Goal: Task Accomplishment & Management: Use online tool/utility

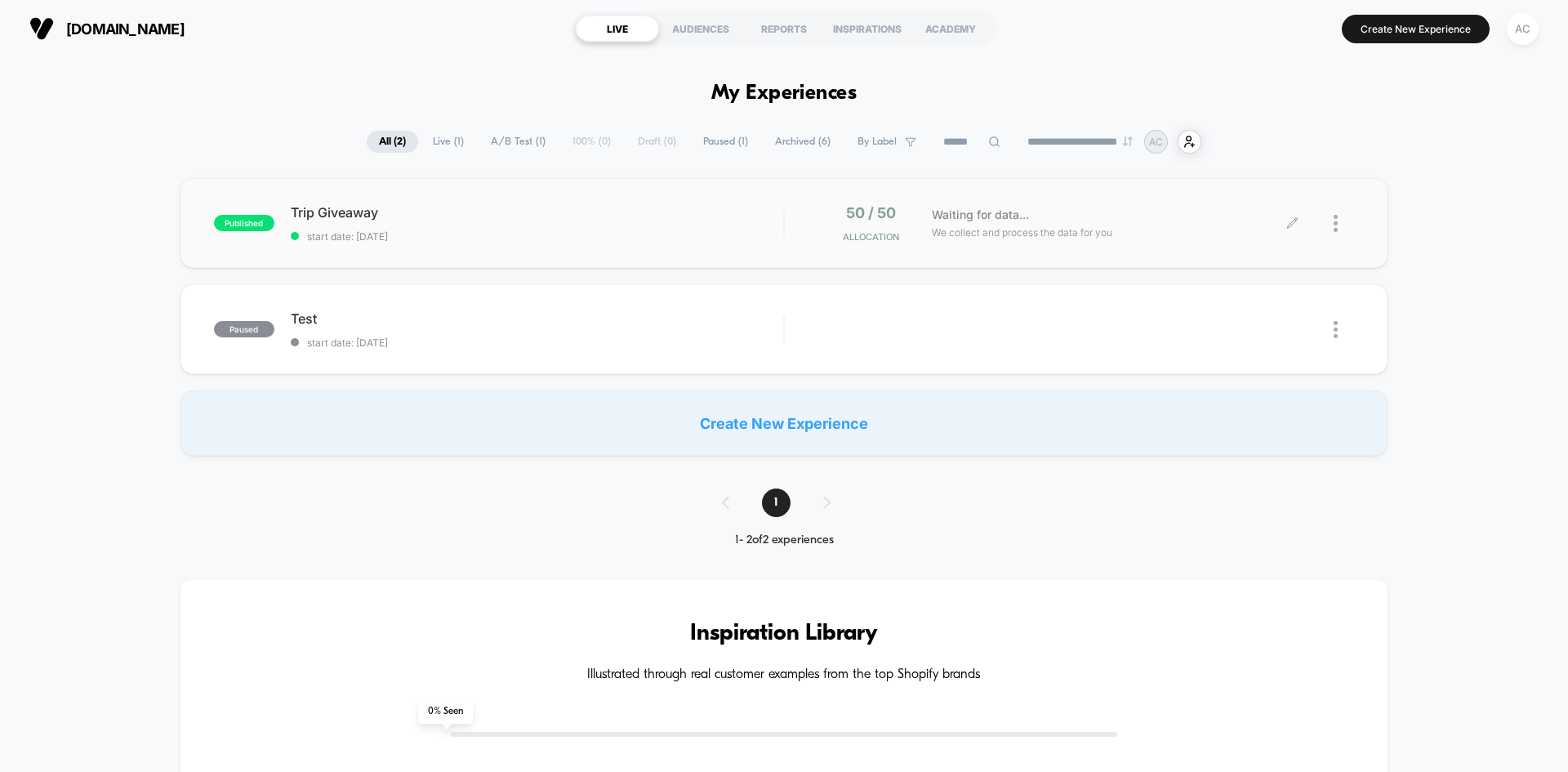
click at [1078, 212] on div "Waiting for data... We collect and process the data for you" at bounding box center [1108, 223] width 369 height 38
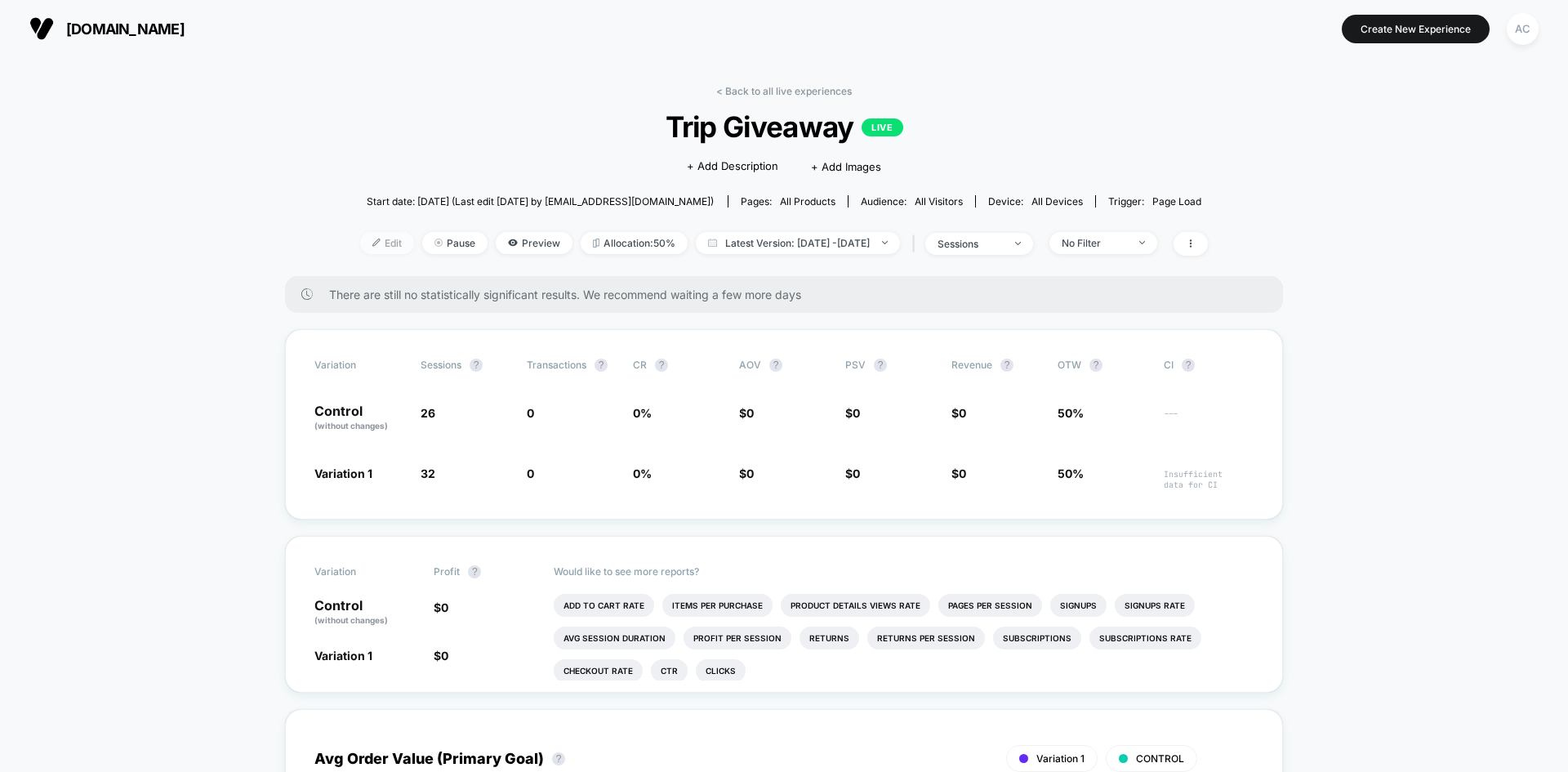
click at [375, 243] on span "Edit" at bounding box center [387, 243] width 54 height 22
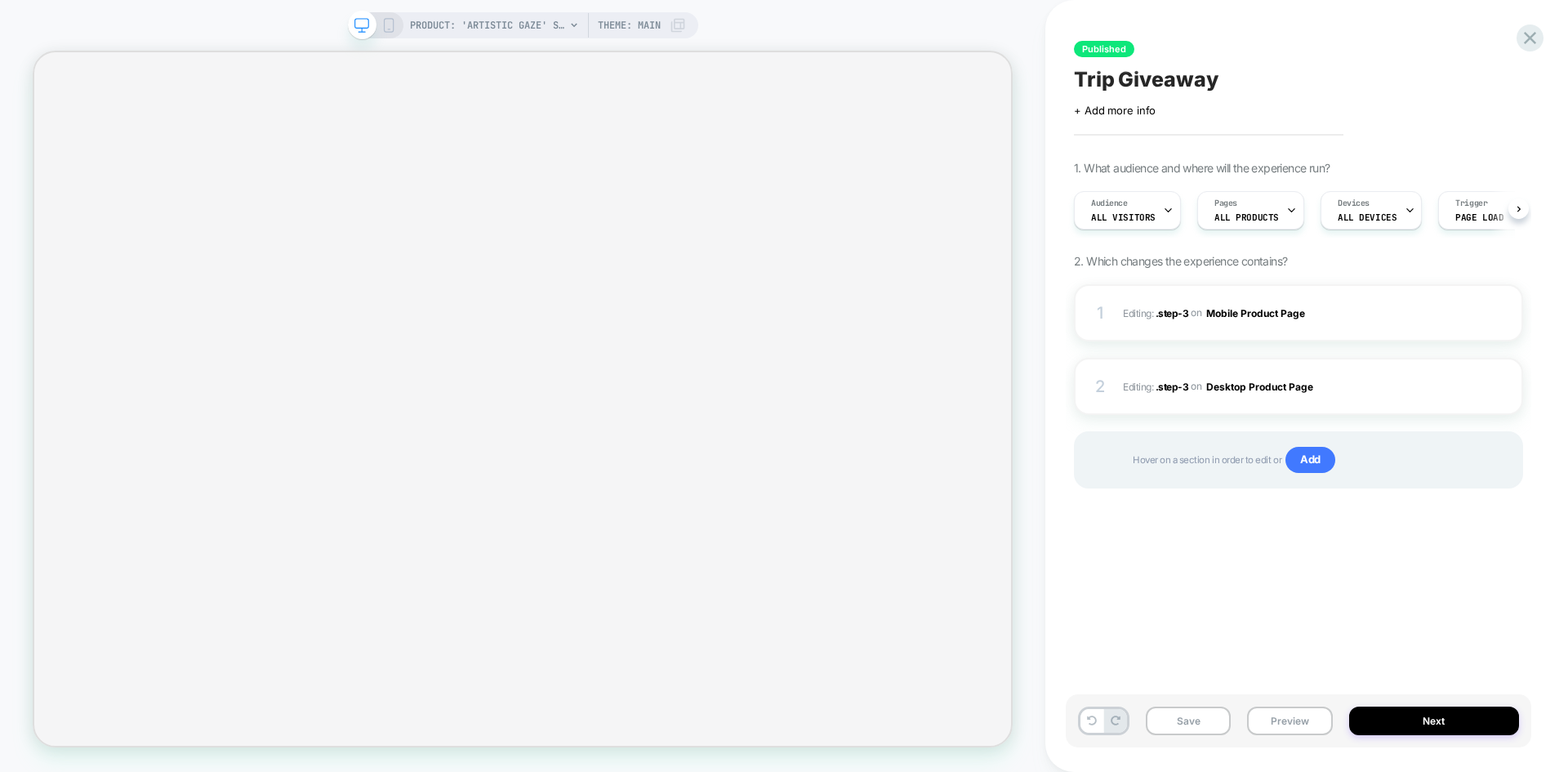
scroll to position [0, 1]
click at [1144, 306] on span "Editing : .step-3 .step-3 on Mobile Product Page" at bounding box center [1284, 313] width 323 height 20
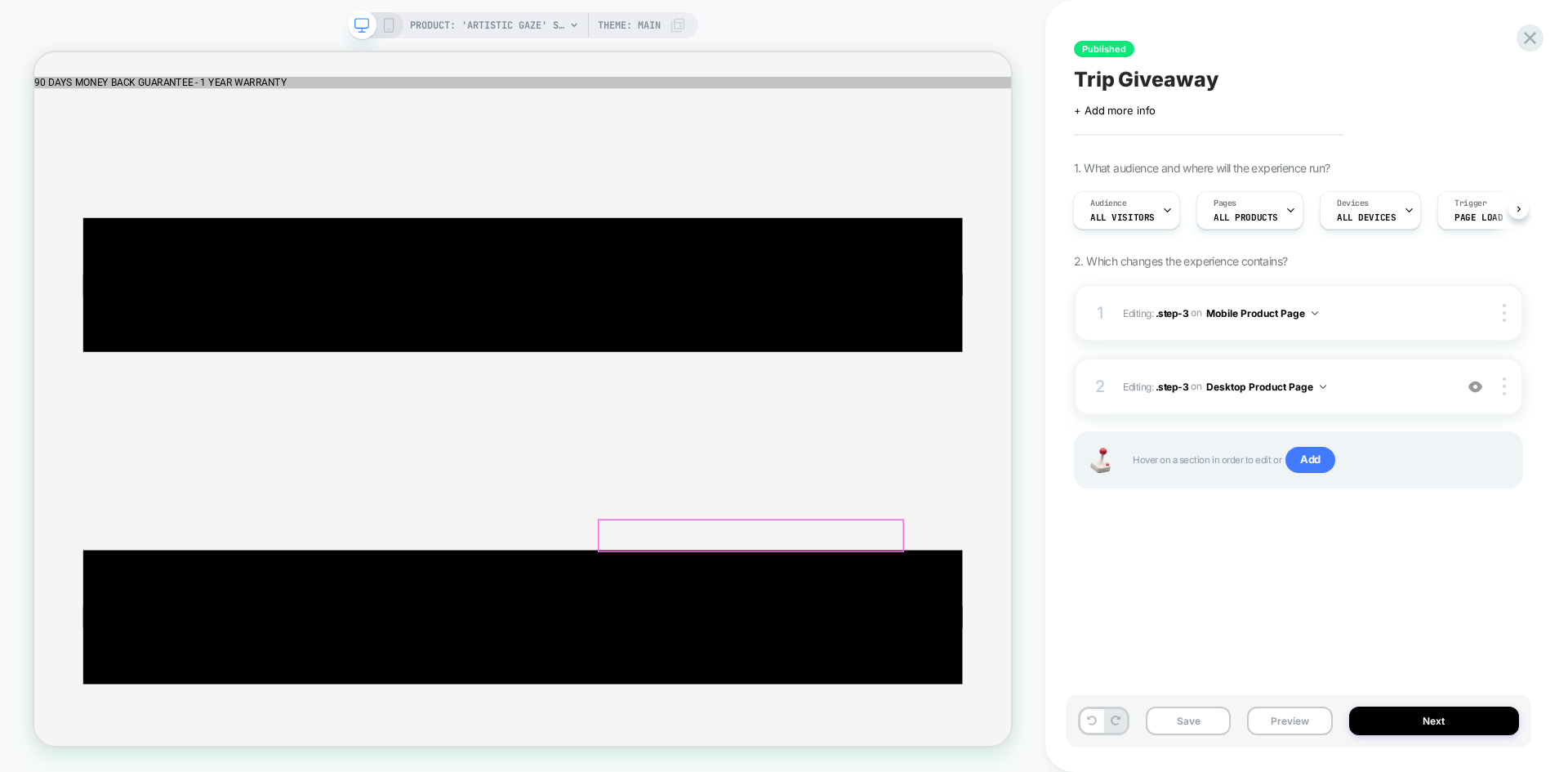
scroll to position [0, 0]
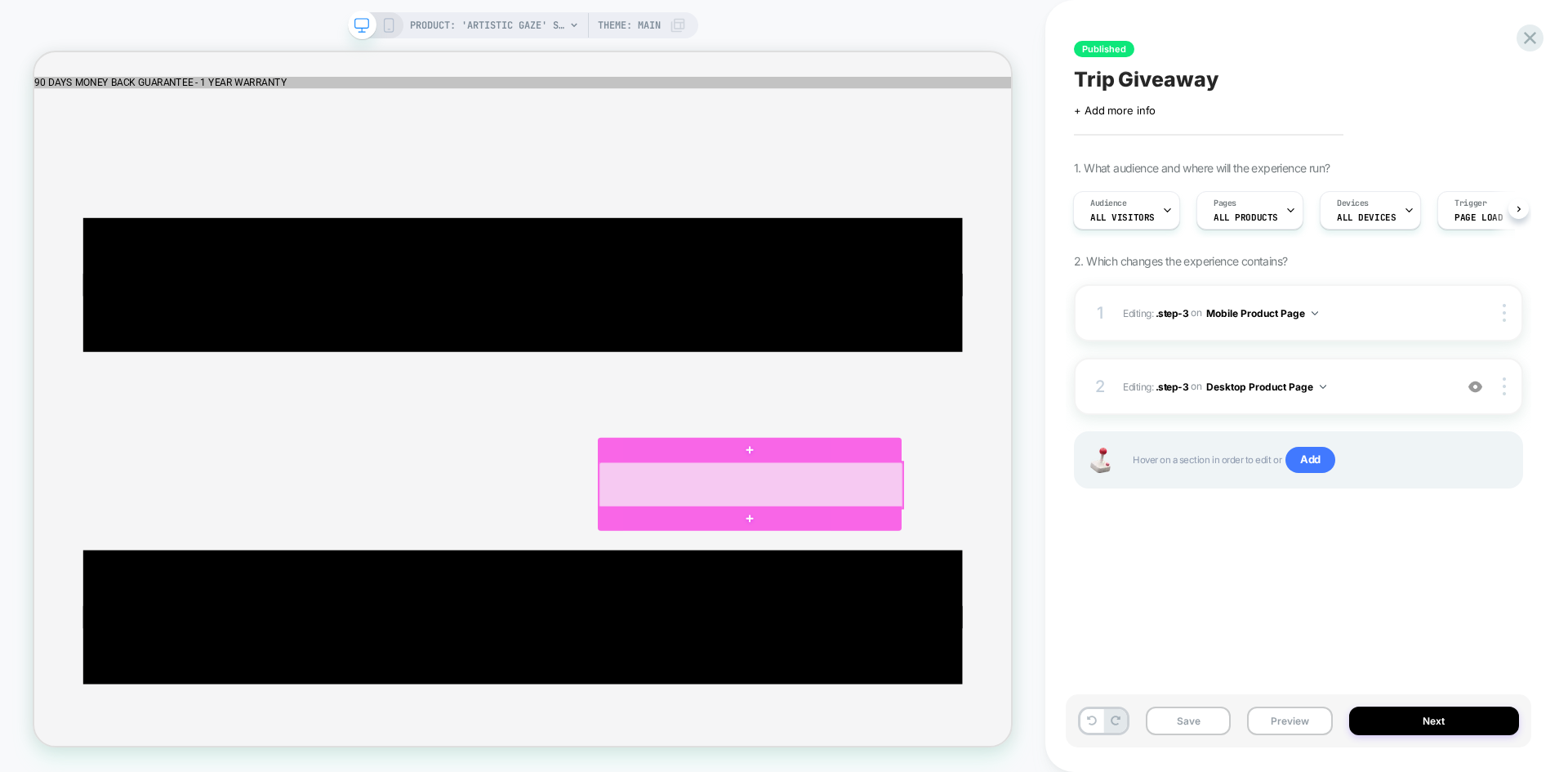
click at [977, 623] on div at bounding box center [990, 629] width 405 height 61
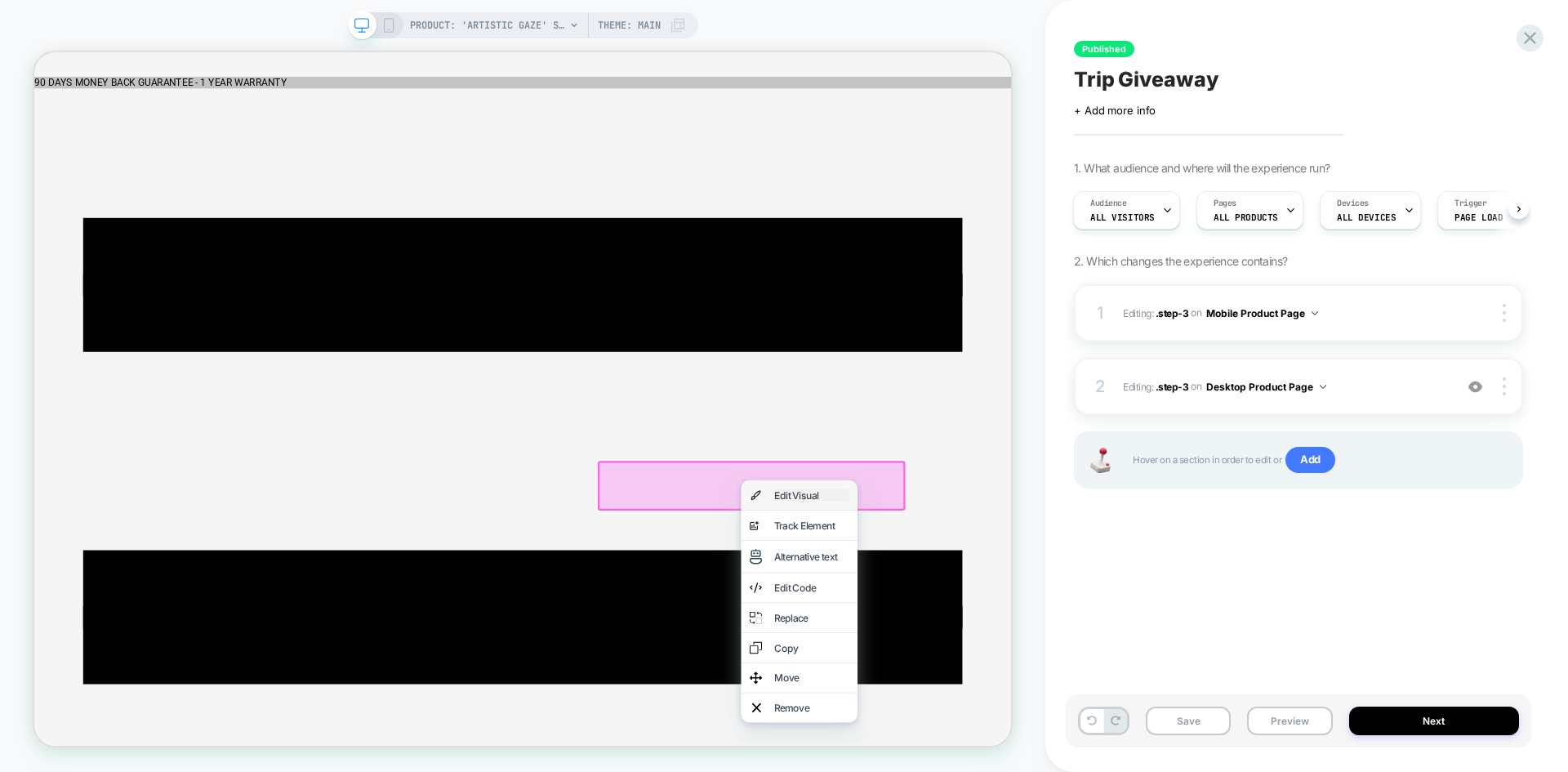
click at [1064, 640] on div "Edit Visual" at bounding box center [1070, 642] width 100 height 16
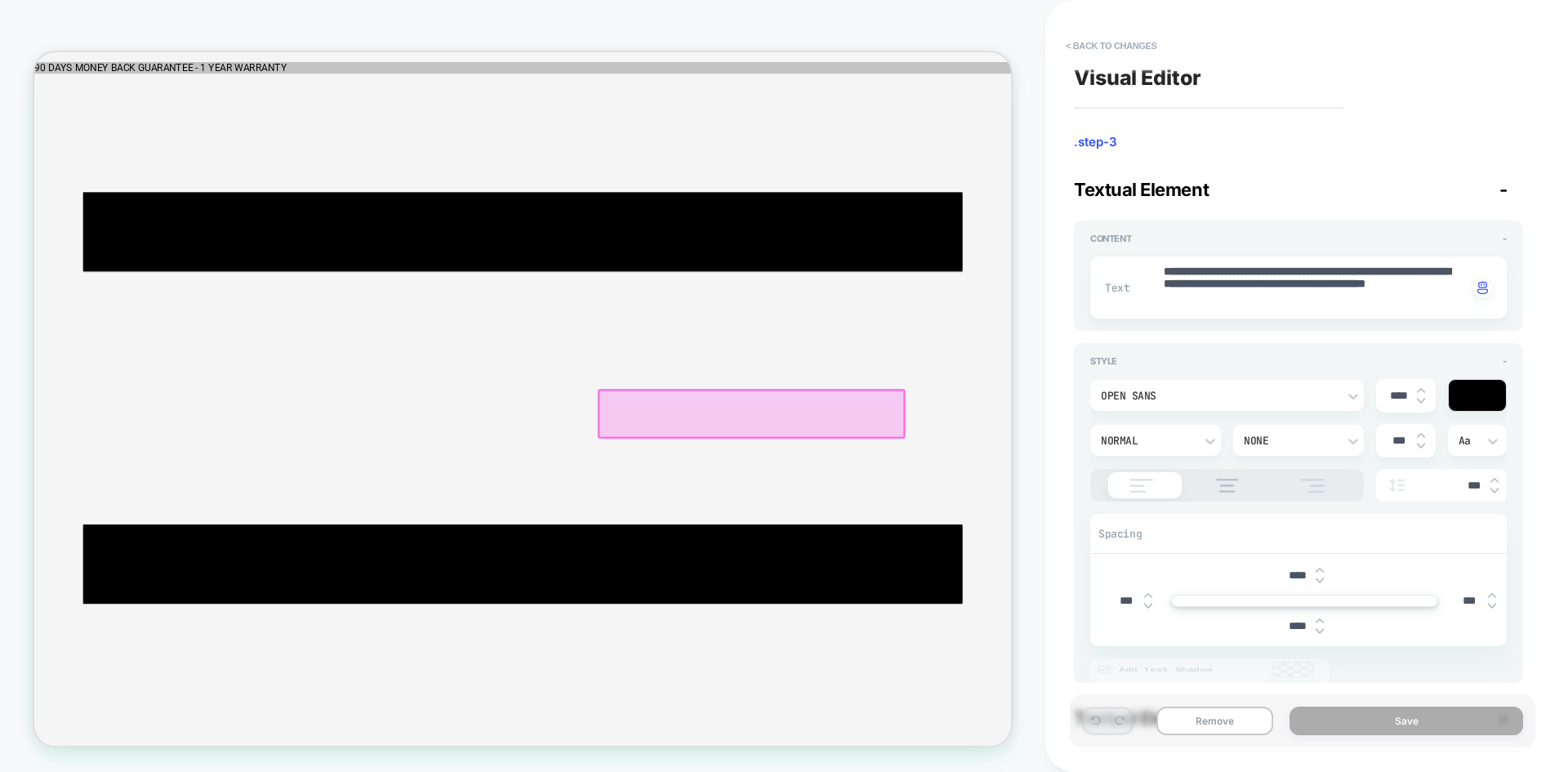
scroll to position [0, 1]
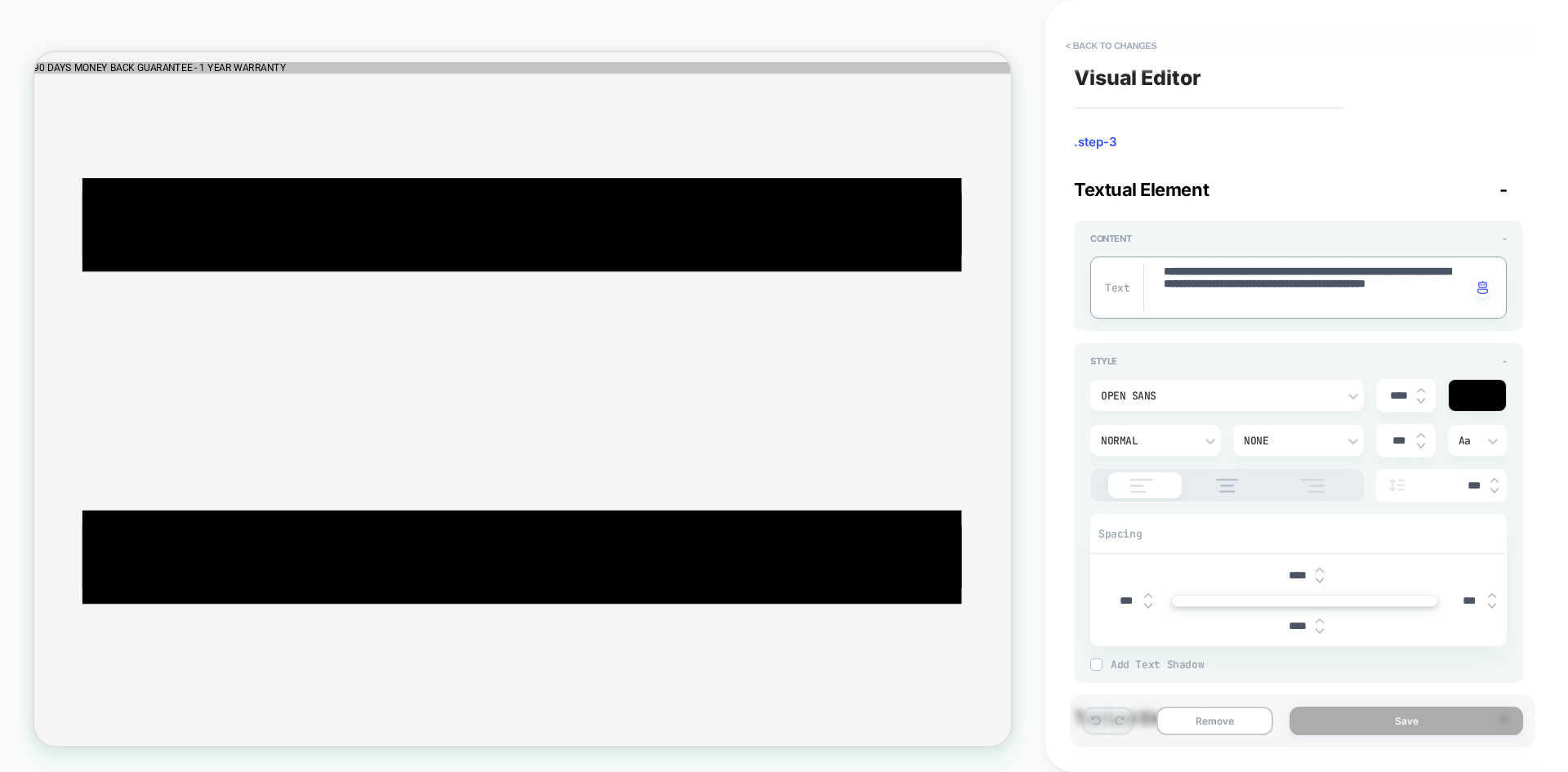
type textarea "*"
type textarea "**********"
type textarea "*"
type textarea "**********"
click at [1421, 720] on button "Save" at bounding box center [1406, 720] width 233 height 28
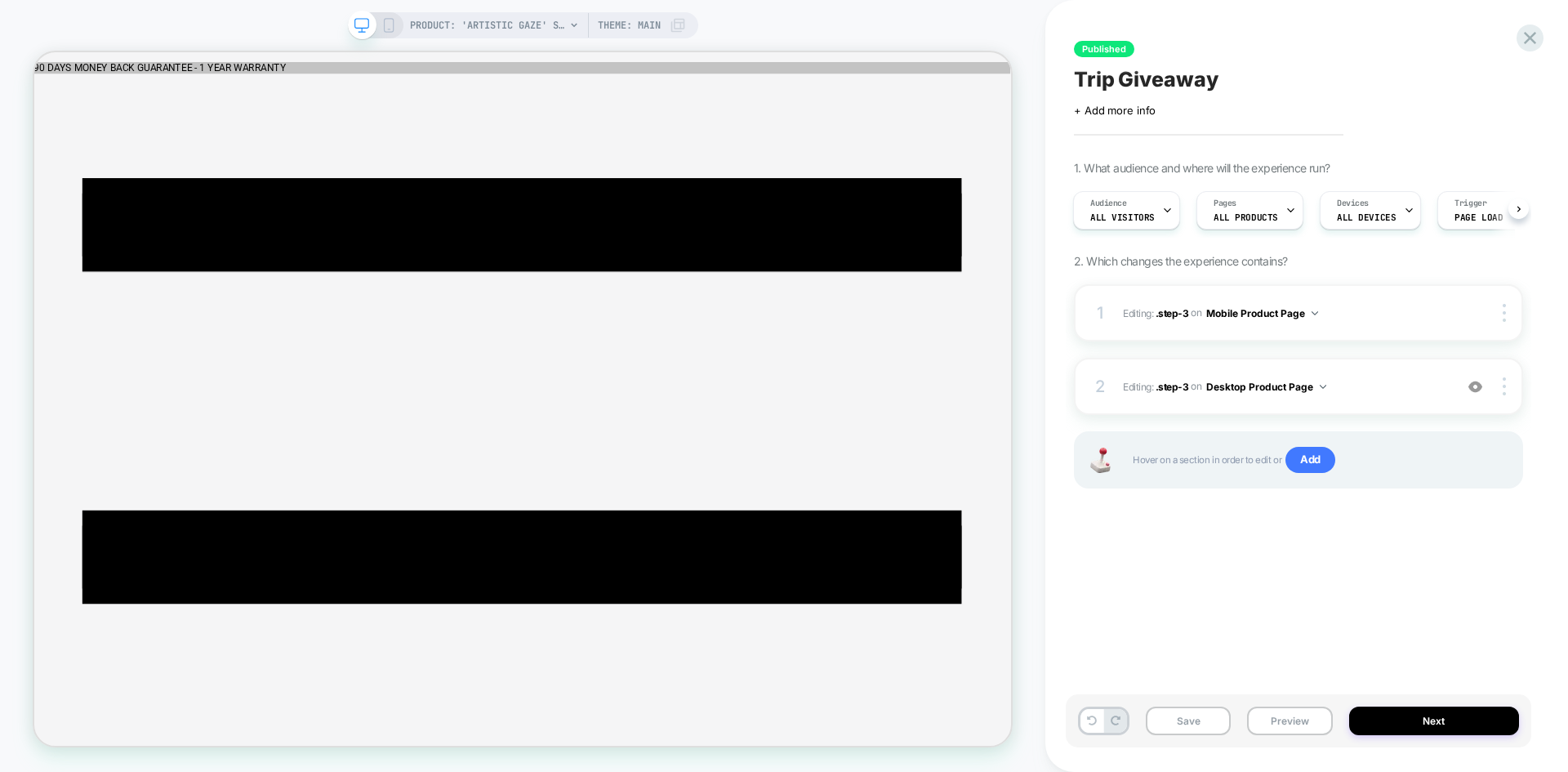
click at [397, 26] on div "PRODUCT: 'Artistic Gaze' Stemless Wine Glass Theme: MAIN" at bounding box center [523, 25] width 350 height 26
click at [395, 20] on icon at bounding box center [389, 25] width 15 height 15
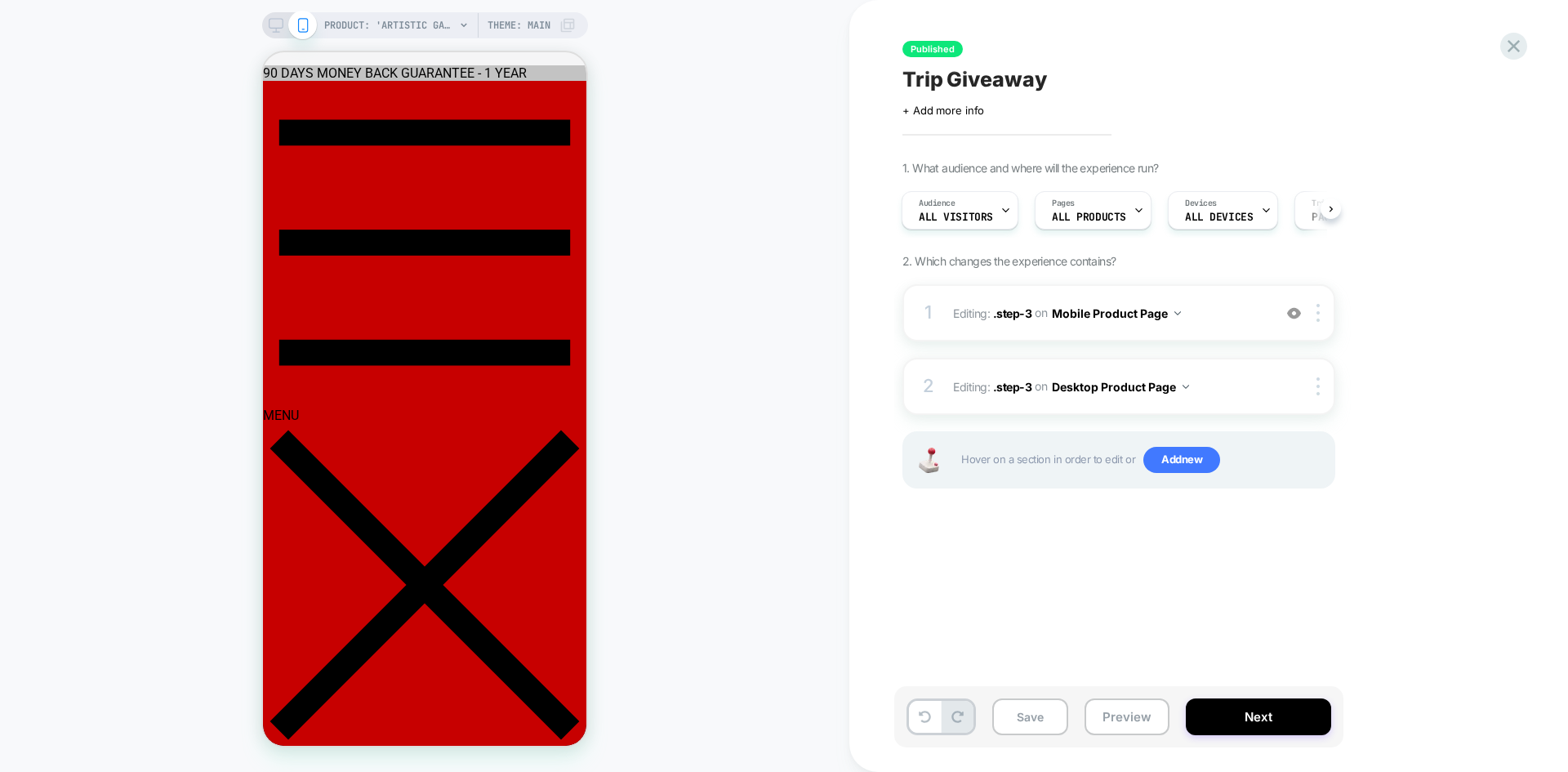
scroll to position [408, 0]
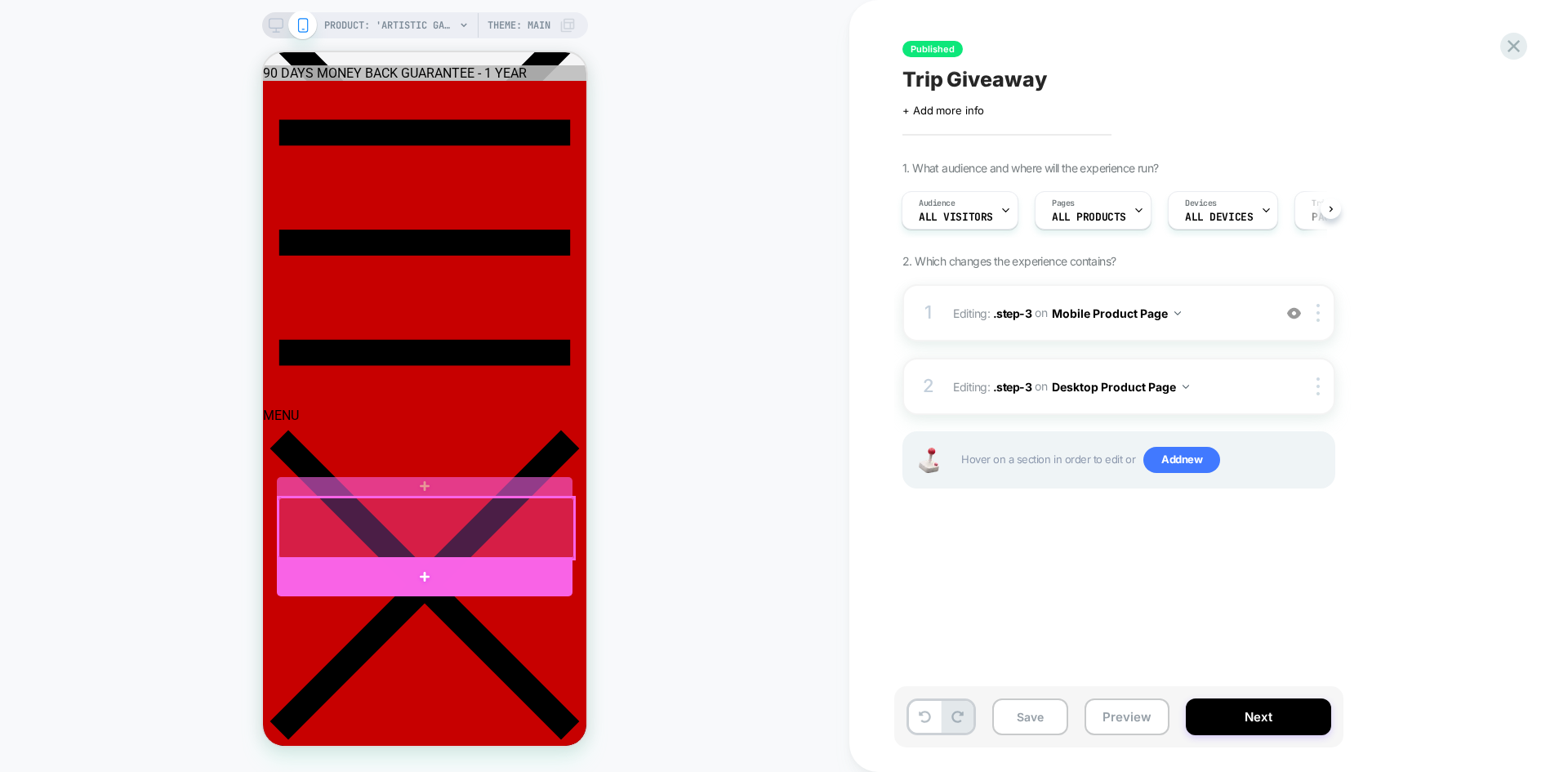
click at [370, 539] on div at bounding box center [426, 528] width 295 height 61
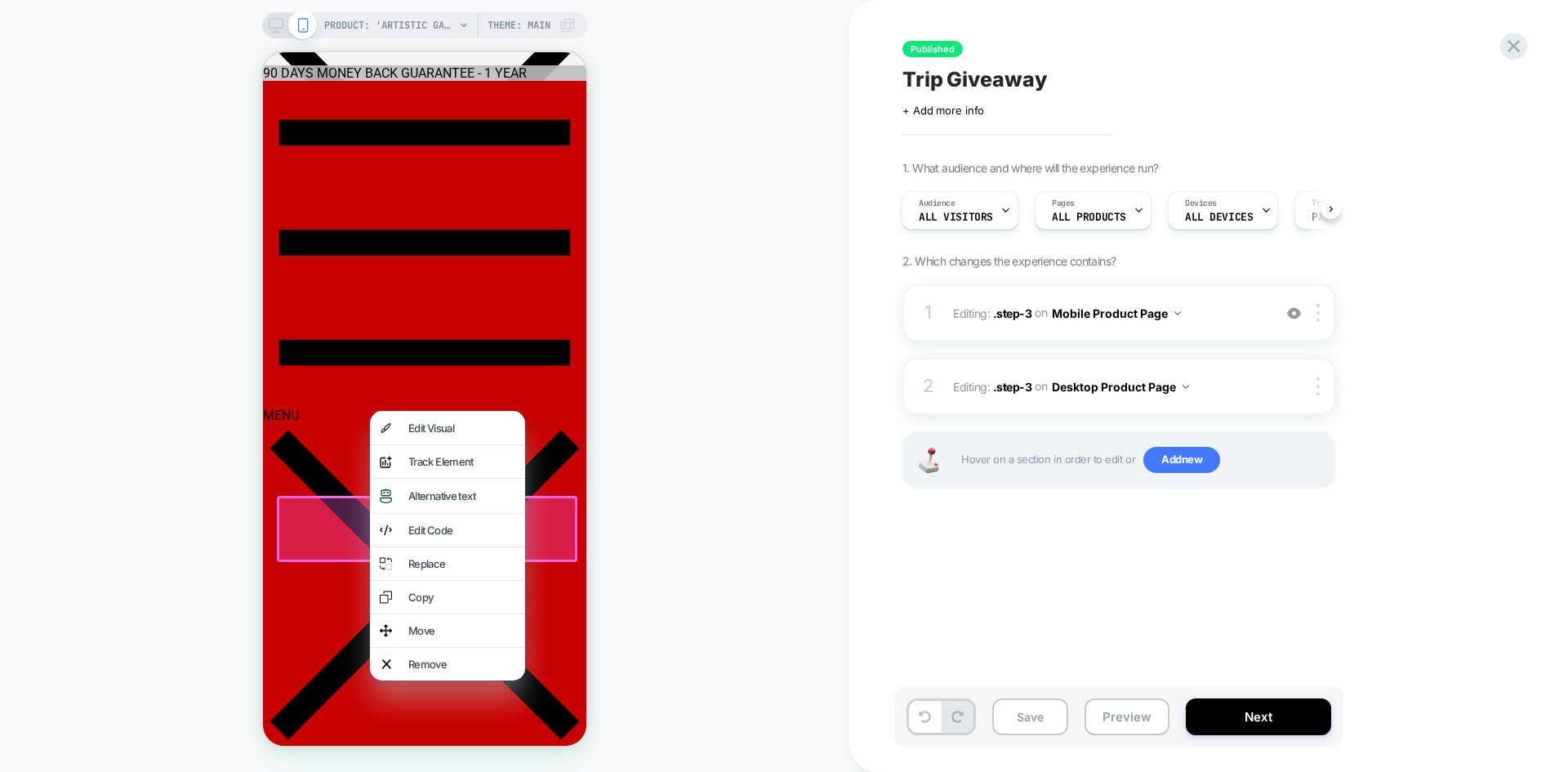
click at [428, 431] on div "Edit Visual" at bounding box center [461, 427] width 107 height 13
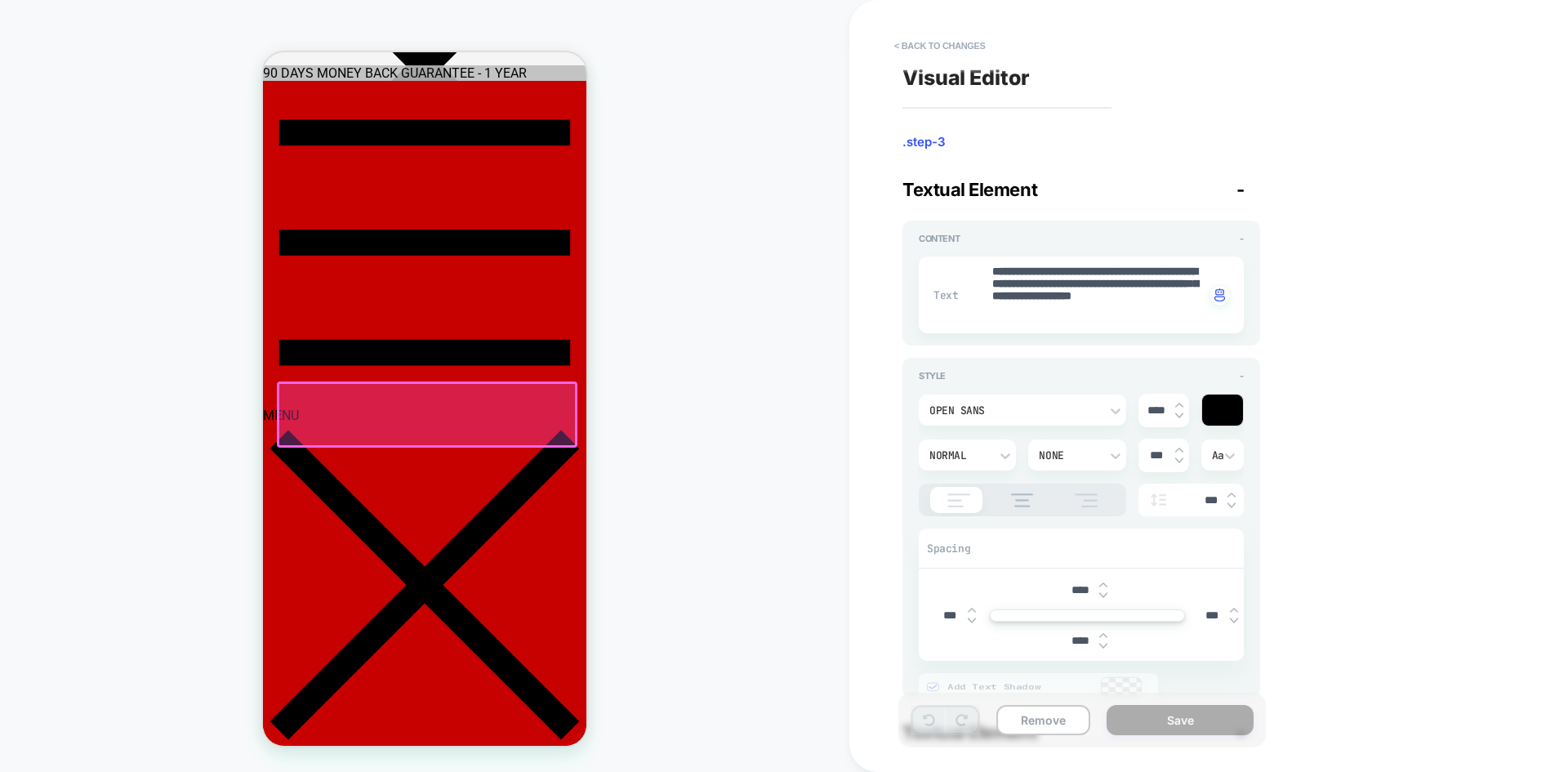
scroll to position [535, 0]
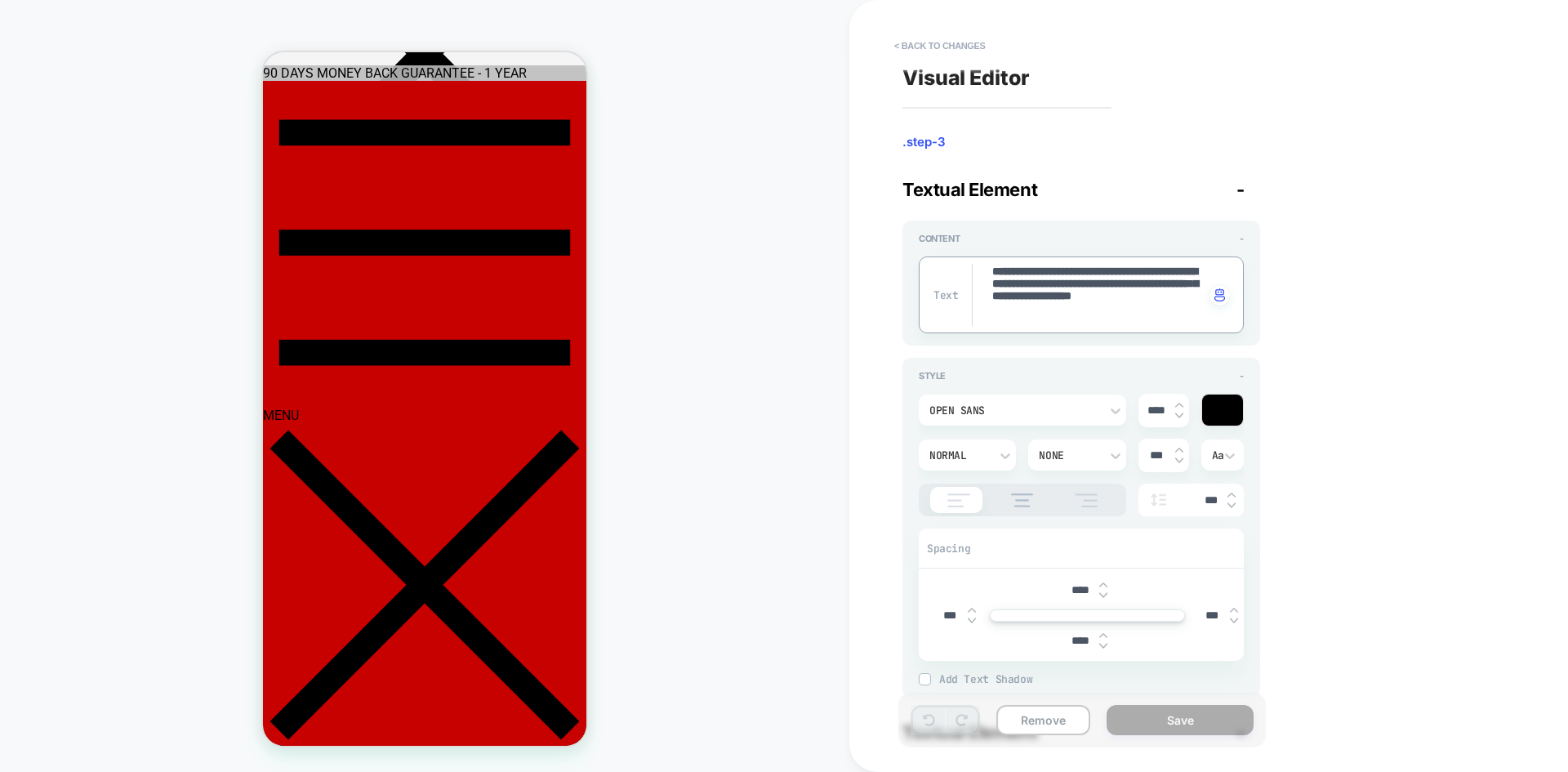
type textarea "*"
type textarea "**********"
type textarea "*"
type textarea "**********"
click at [1204, 702] on div "Remove Save" at bounding box center [1082, 720] width 367 height 55
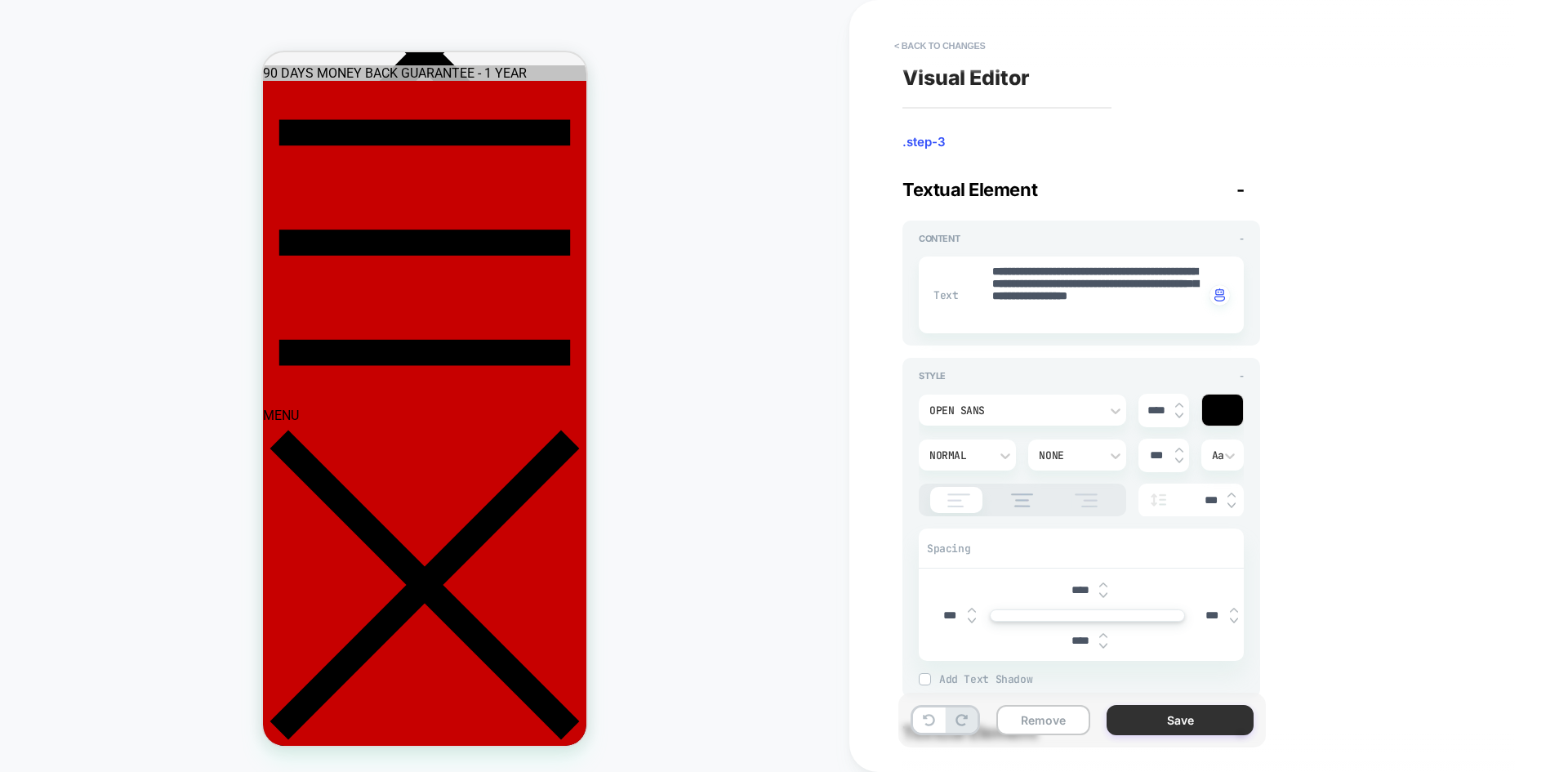
click at [1196, 714] on button "Save" at bounding box center [1180, 719] width 147 height 30
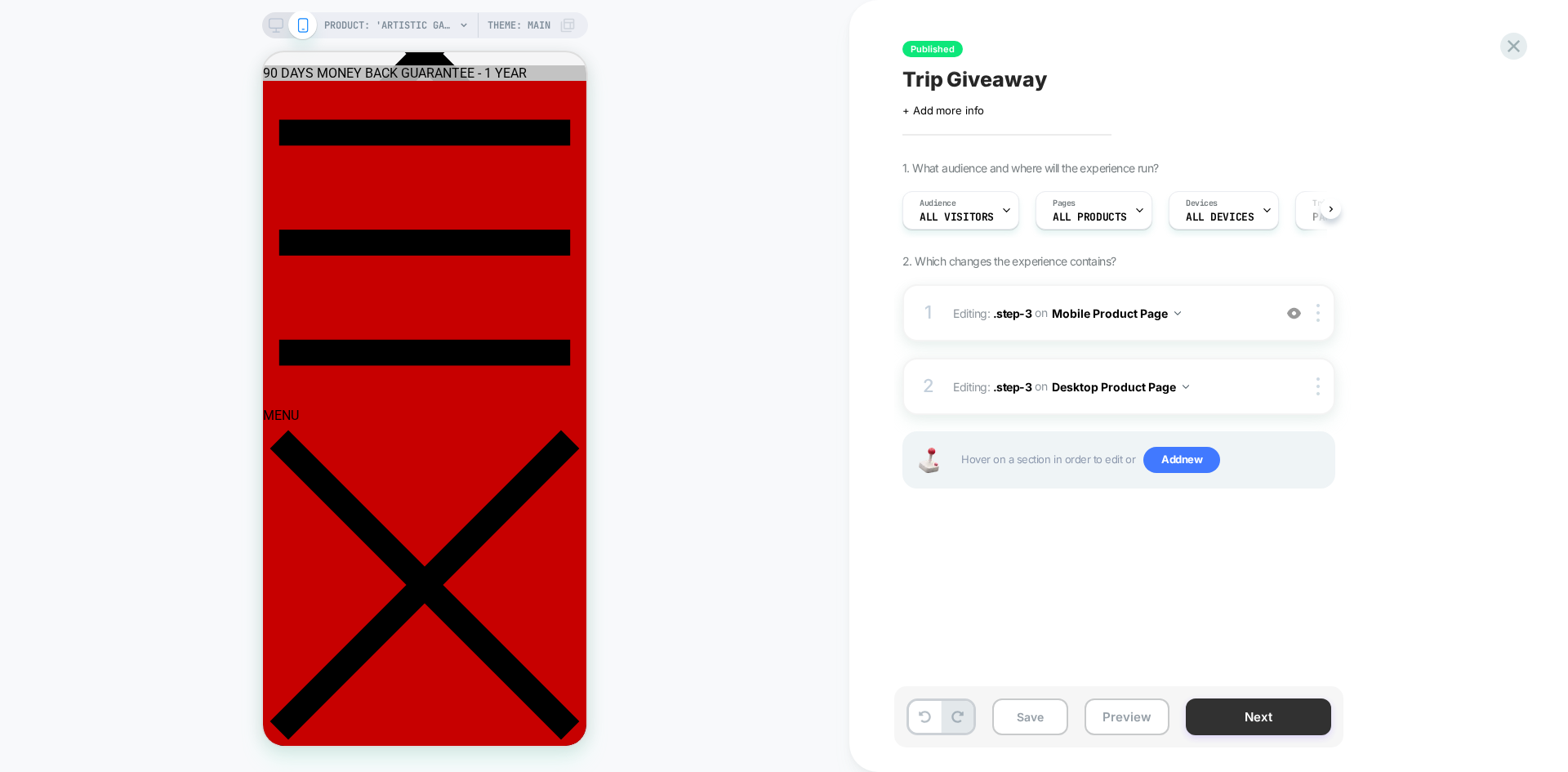
click at [1229, 712] on button "Next" at bounding box center [1258, 716] width 145 height 37
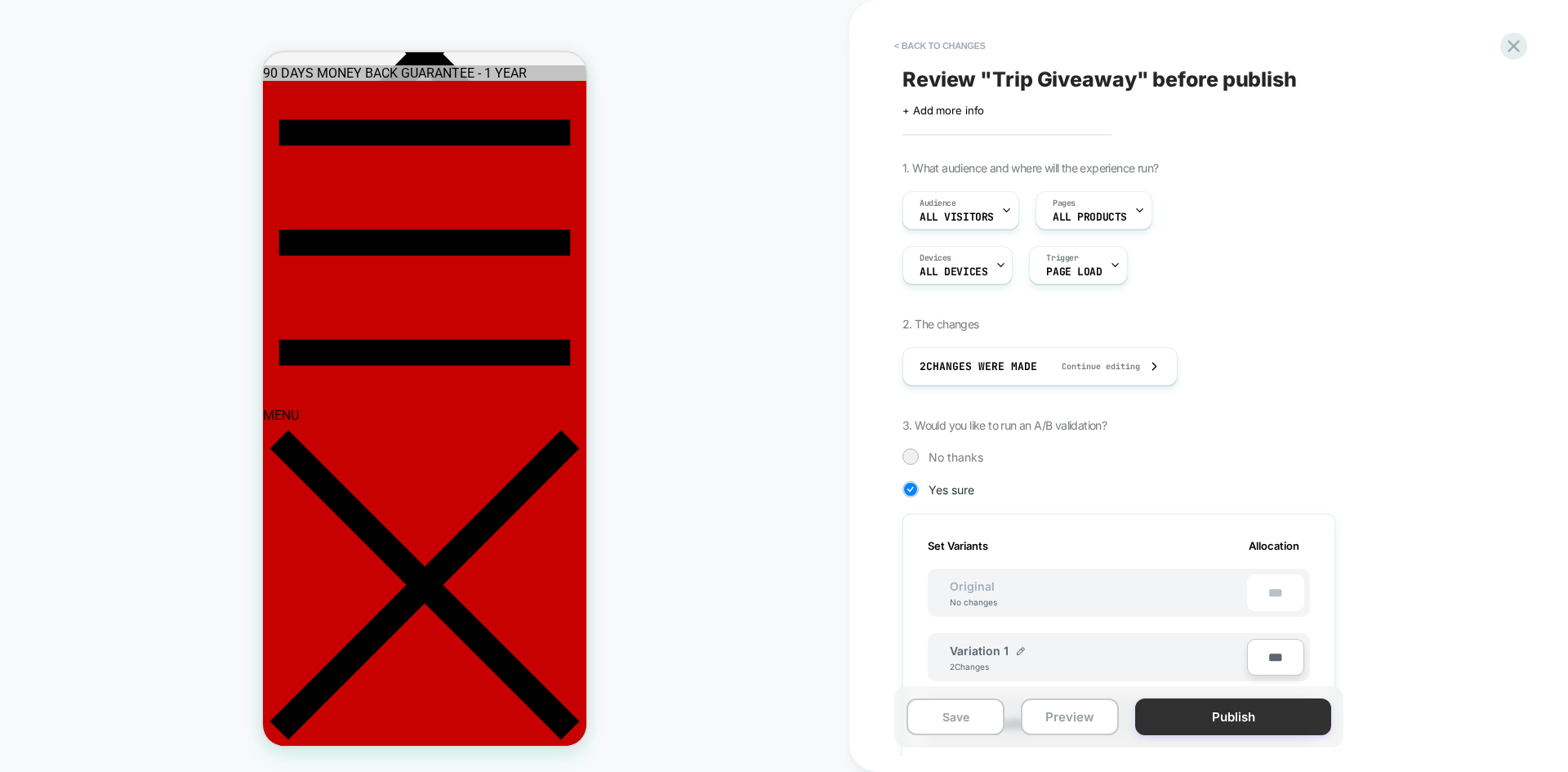
click at [1274, 729] on button "Publish" at bounding box center [1232, 716] width 196 height 37
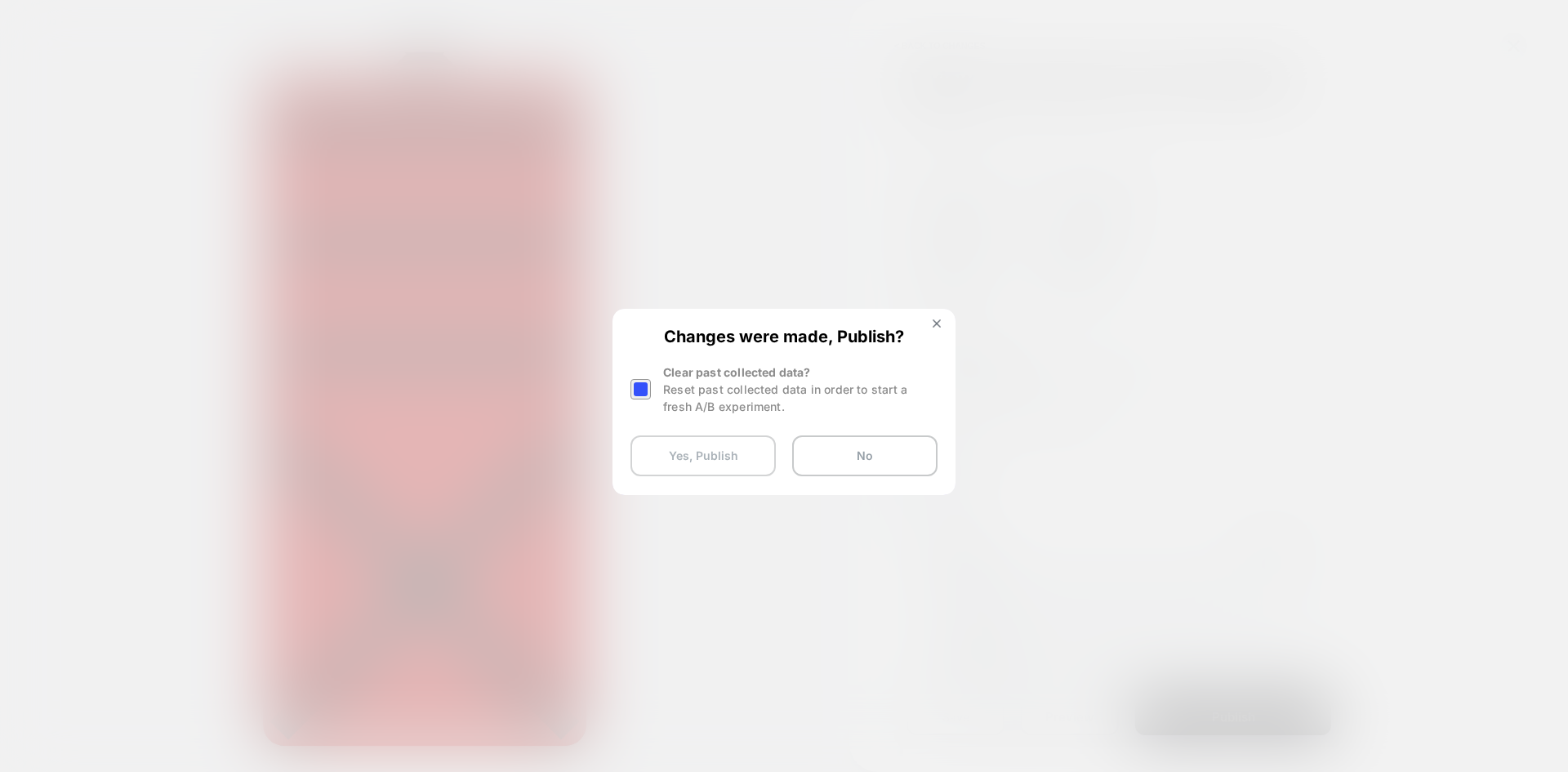
click at [675, 466] on button "Yes, Publish" at bounding box center [703, 456] width 145 height 41
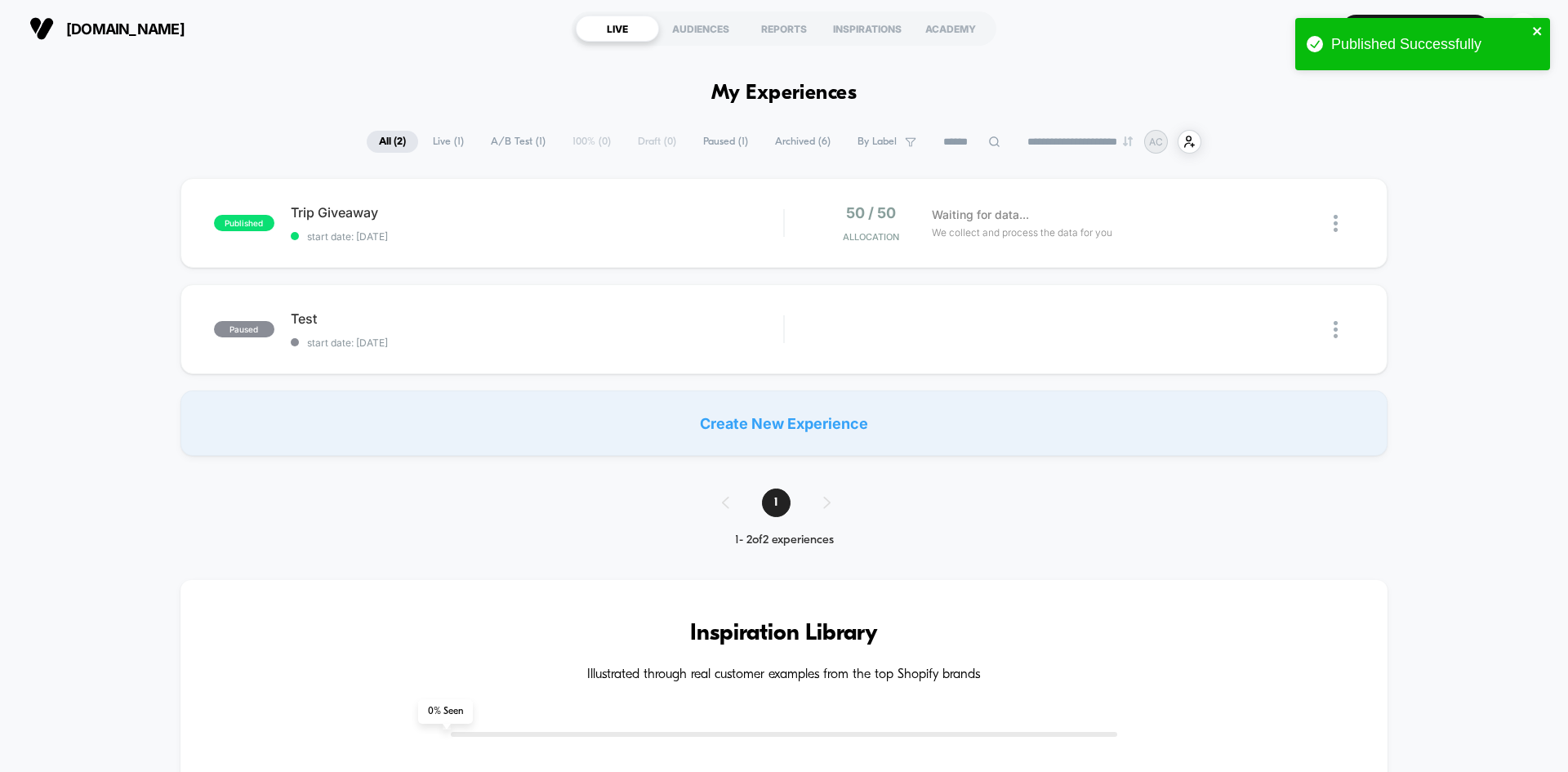
click at [1538, 32] on icon "close" at bounding box center [1537, 32] width 9 height 9
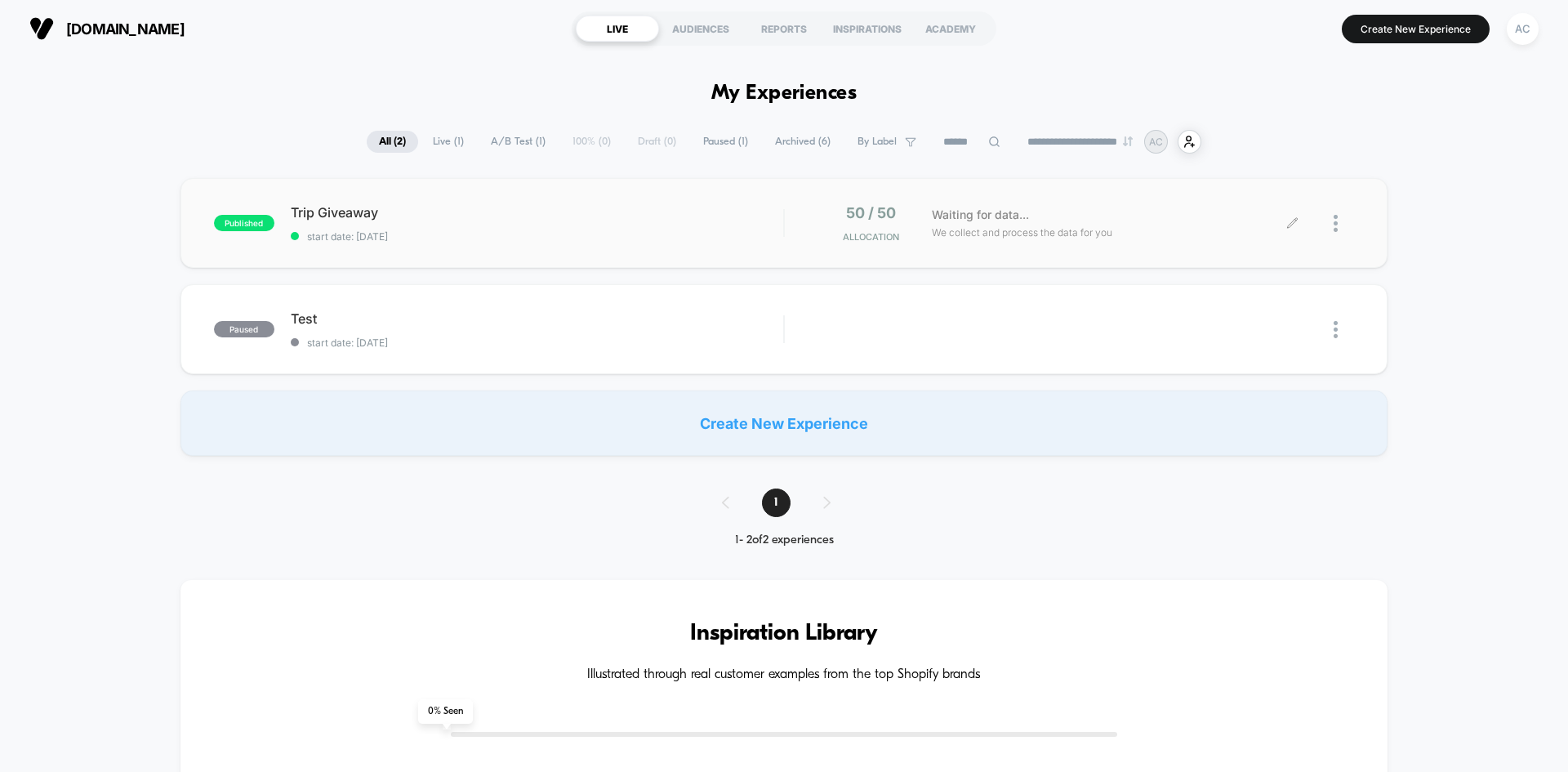
click at [1293, 231] on div at bounding box center [1324, 223] width 61 height 38
click at [1337, 226] on img at bounding box center [1335, 223] width 4 height 17
click at [1278, 132] on div "Edit" at bounding box center [1252, 129] width 147 height 37
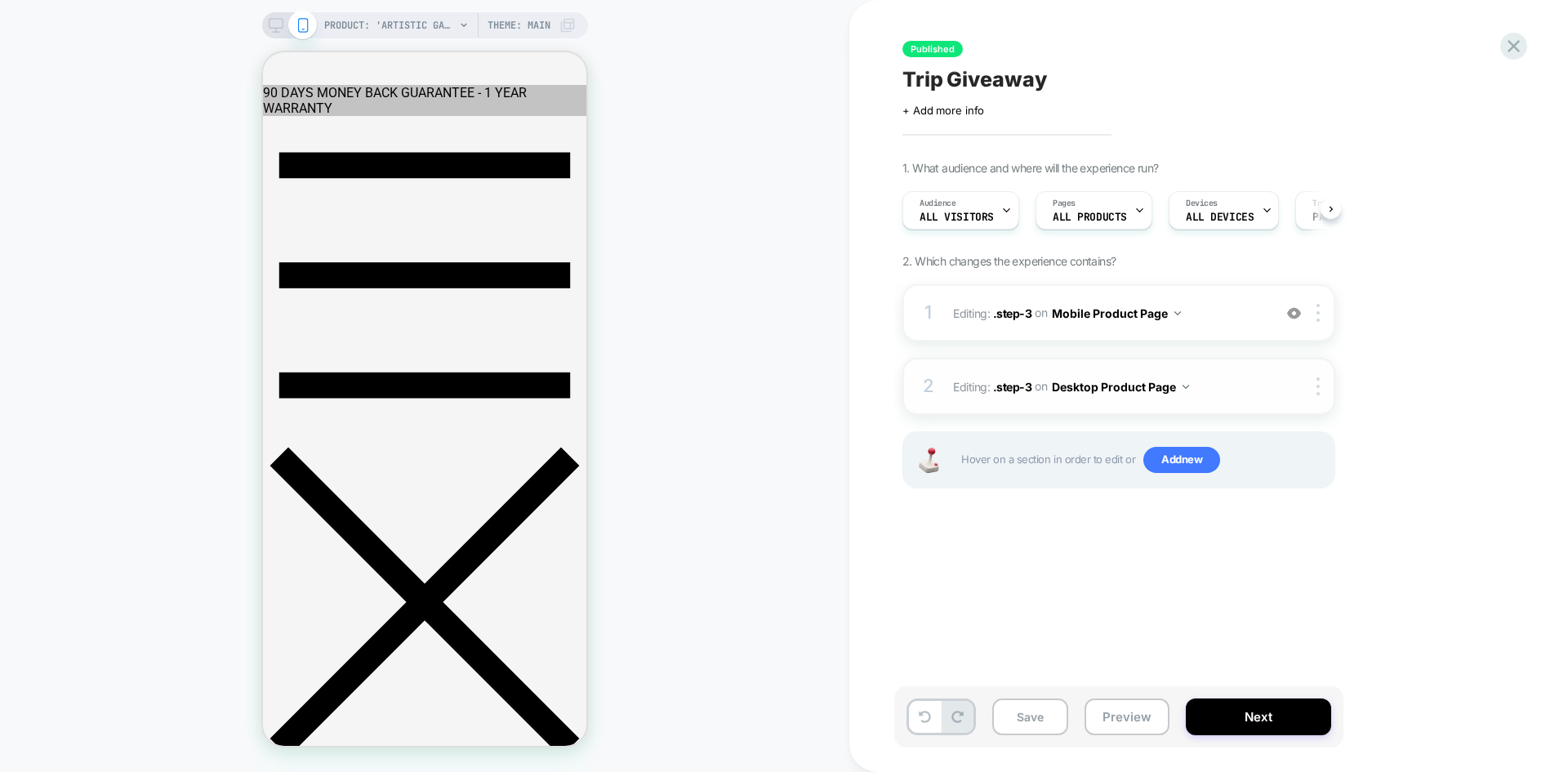
scroll to position [0, 1]
click at [1115, 308] on button "Mobile Product Page" at bounding box center [1115, 313] width 129 height 24
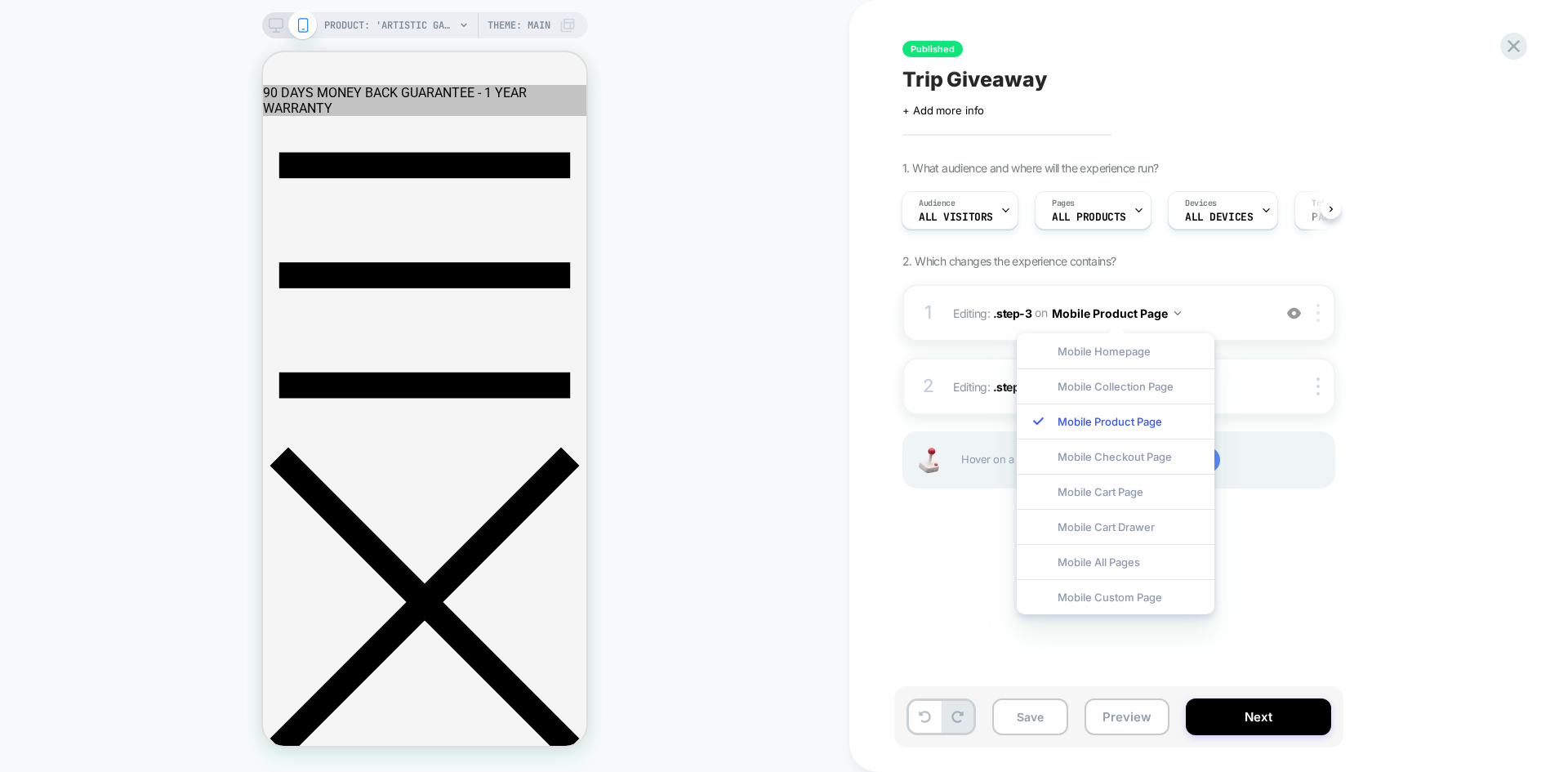
click at [1322, 319] on div at bounding box center [1321, 313] width 27 height 18
drag, startPoint x: 1413, startPoint y: 309, endPoint x: 1344, endPoint y: 295, distance: 70.4
click at [1413, 309] on div "1. What audience and where will the experience run? Audience All Visitors Pages…" at bounding box center [1200, 344] width 596 height 368
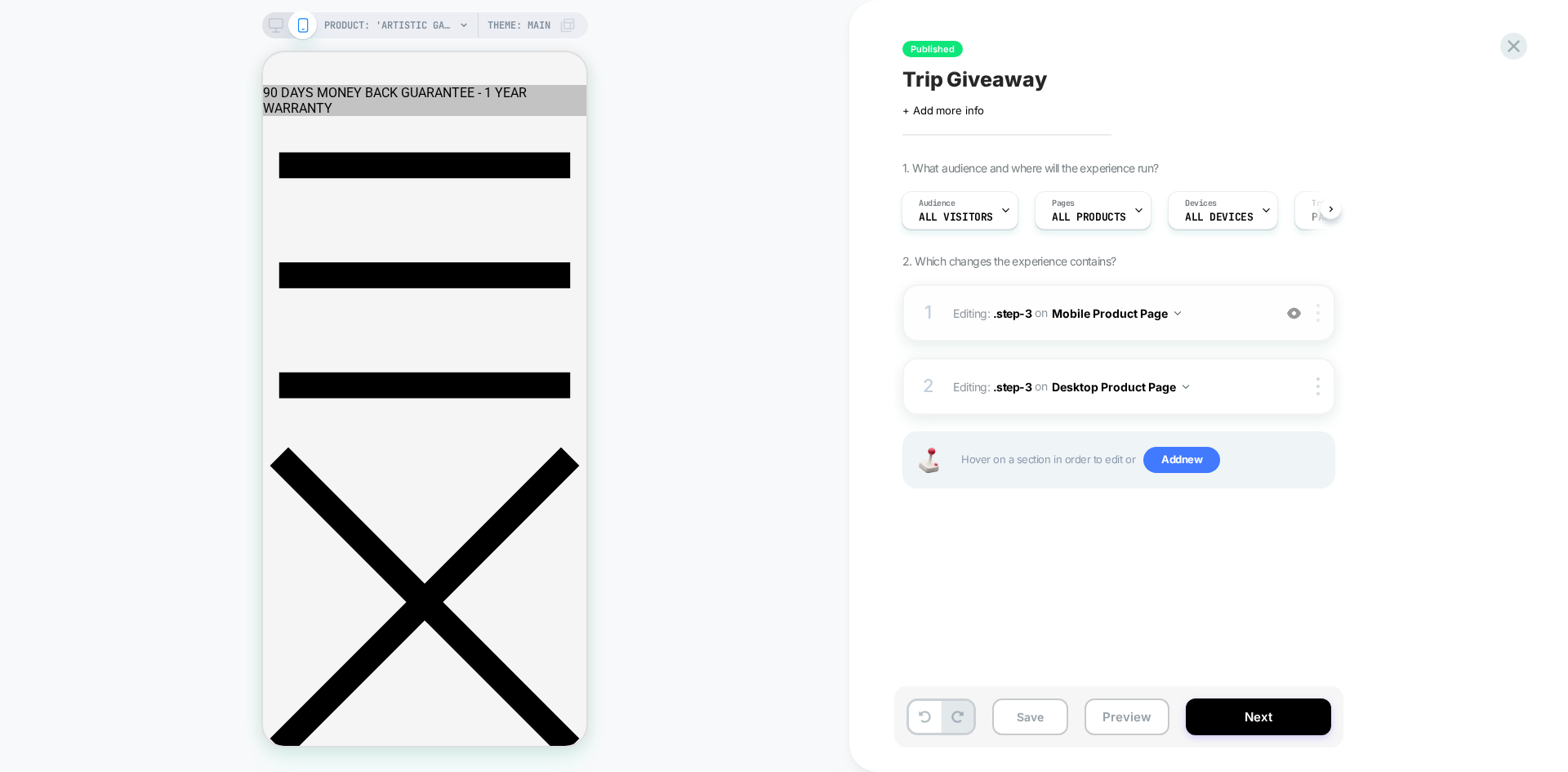
click at [1326, 313] on div at bounding box center [1321, 313] width 27 height 18
click at [1319, 313] on img at bounding box center [1318, 313] width 3 height 18
click at [1160, 315] on button "Mobile Product Page" at bounding box center [1115, 313] width 129 height 24
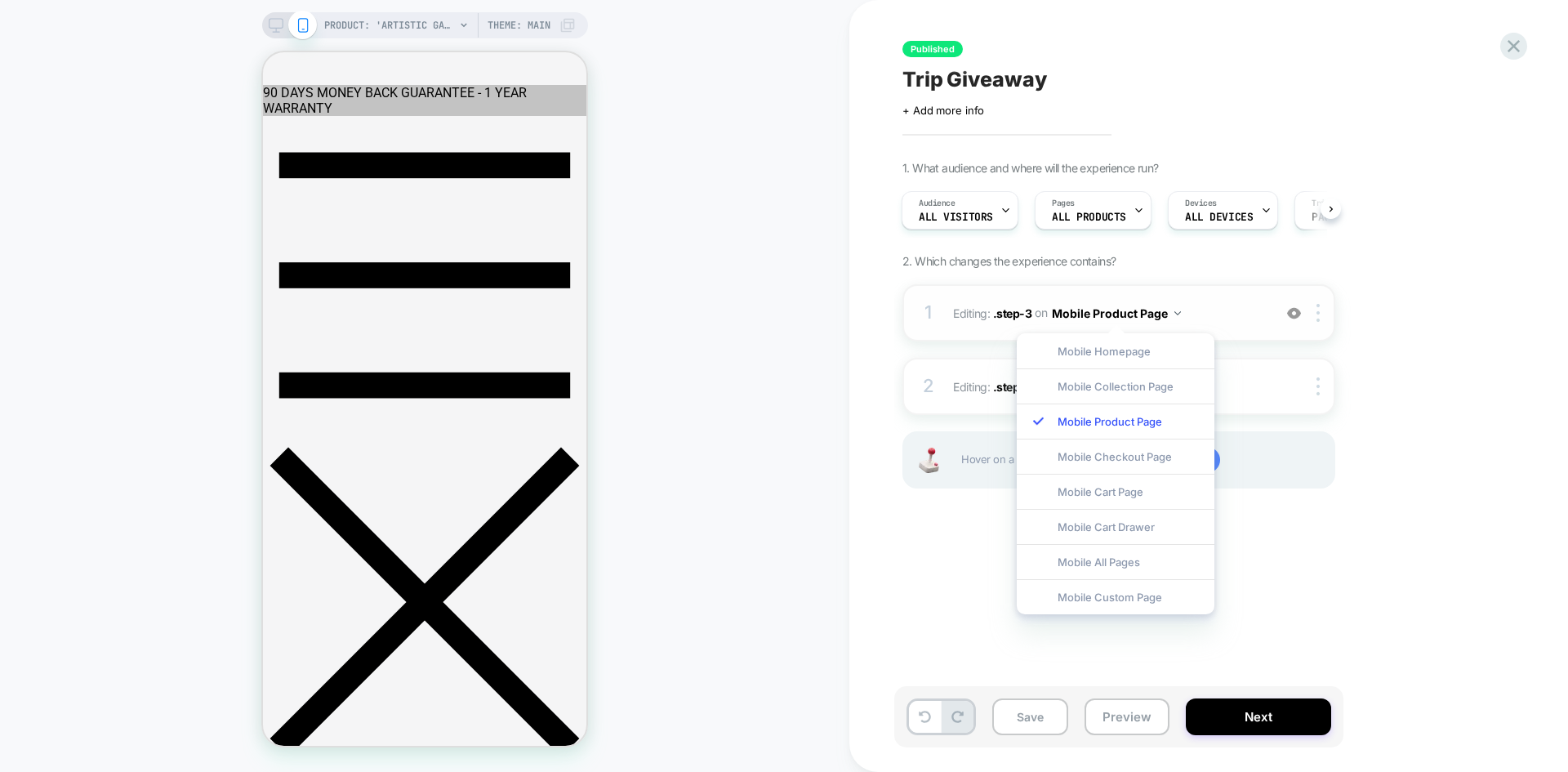
click at [1208, 302] on span "Editing : .step-3 .step-3 on Mobile Product Page" at bounding box center [1109, 313] width 311 height 24
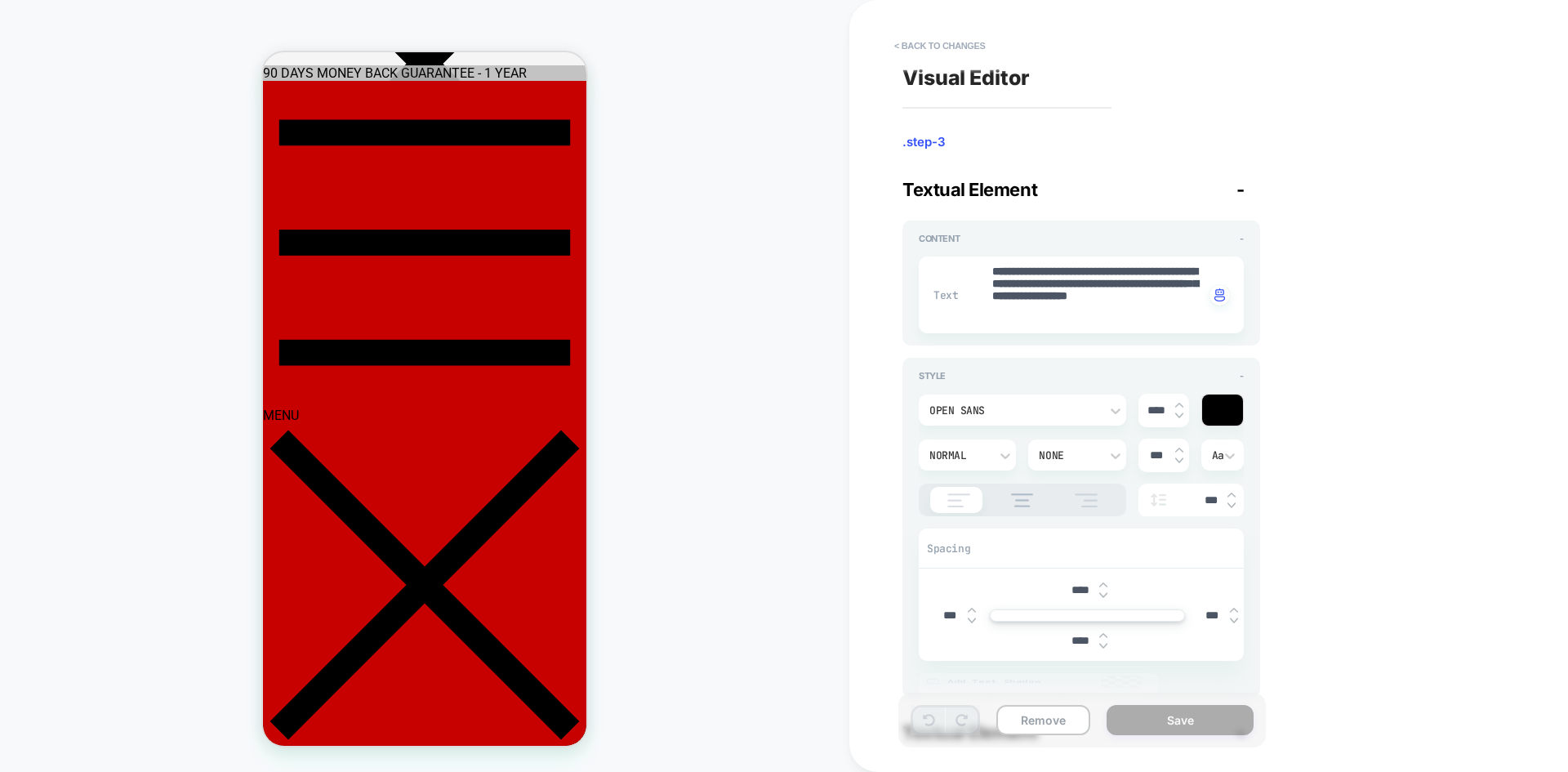
scroll to position [535, 0]
type textarea "*"
type textarea "**********"
type textarea "*"
type textarea "**********"
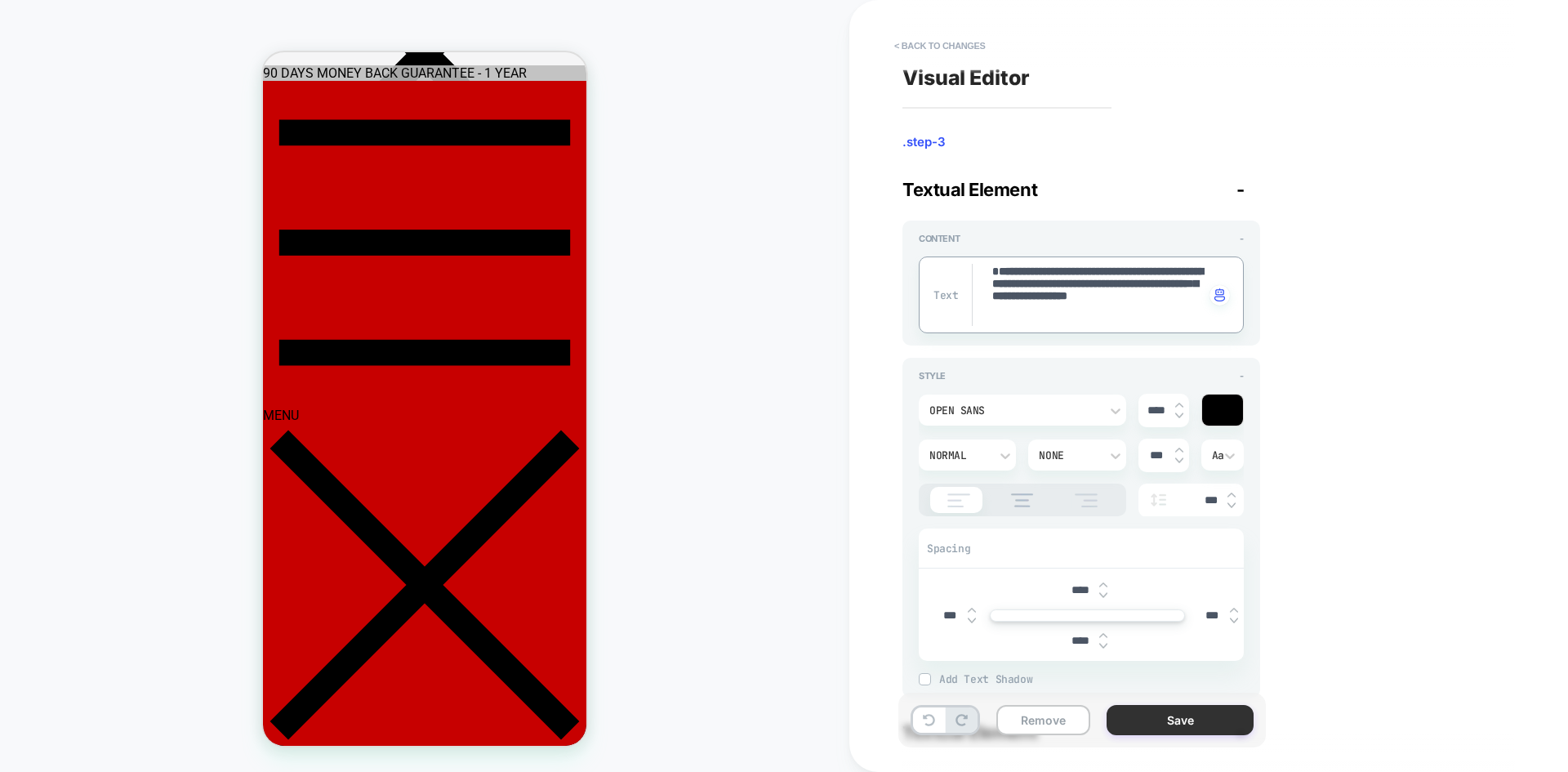
click at [1182, 716] on button "Save" at bounding box center [1180, 719] width 147 height 30
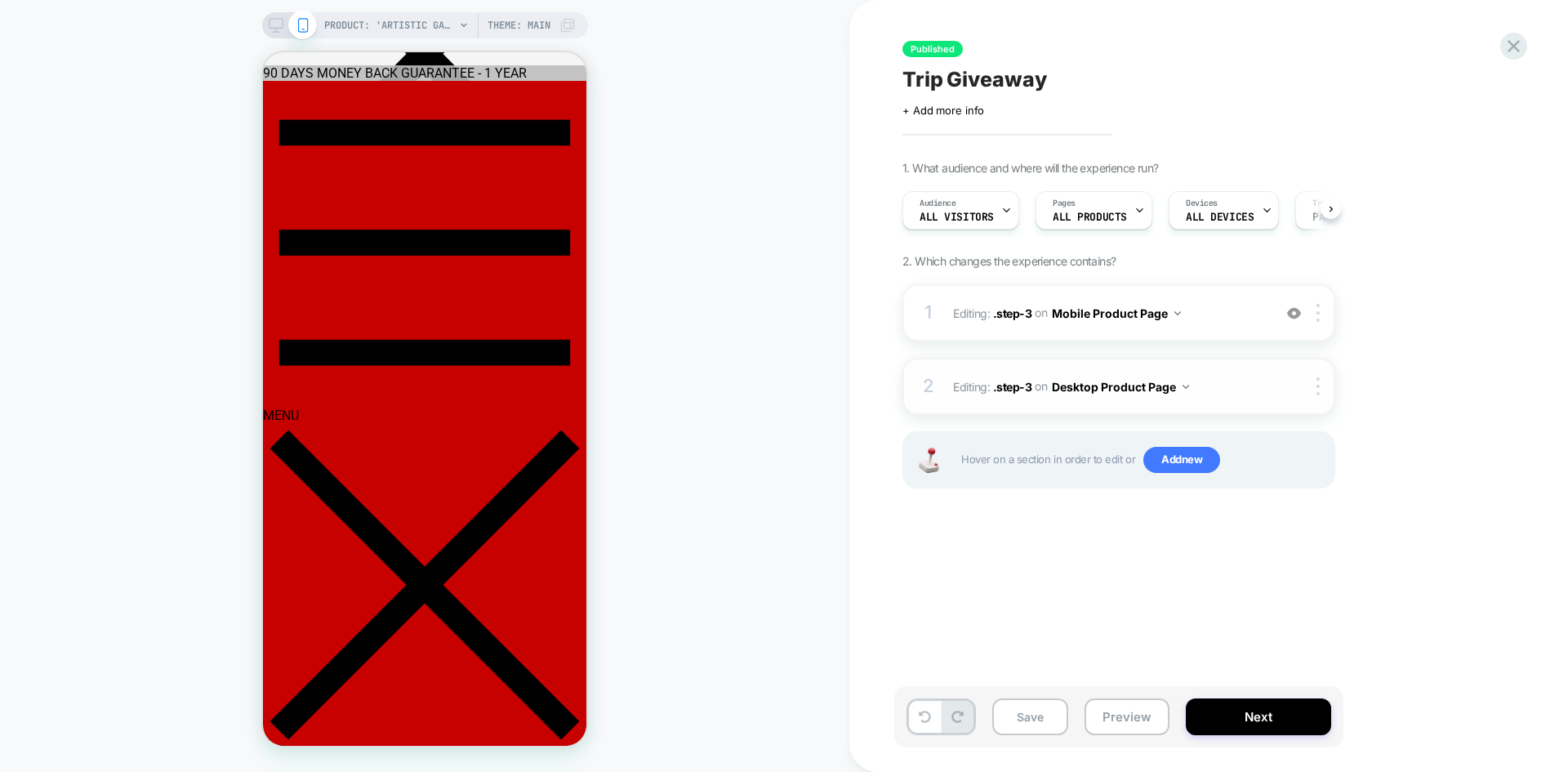
scroll to position [0, 1]
click at [1321, 389] on div at bounding box center [1321, 386] width 27 height 18
click at [1205, 383] on span "Editing : .step-3 .step-3 on Desktop Product Page" at bounding box center [1109, 387] width 311 height 24
click at [1215, 389] on span "Editing : .step-3 .step-3 on Desktop Product Page" at bounding box center [1109, 387] width 311 height 24
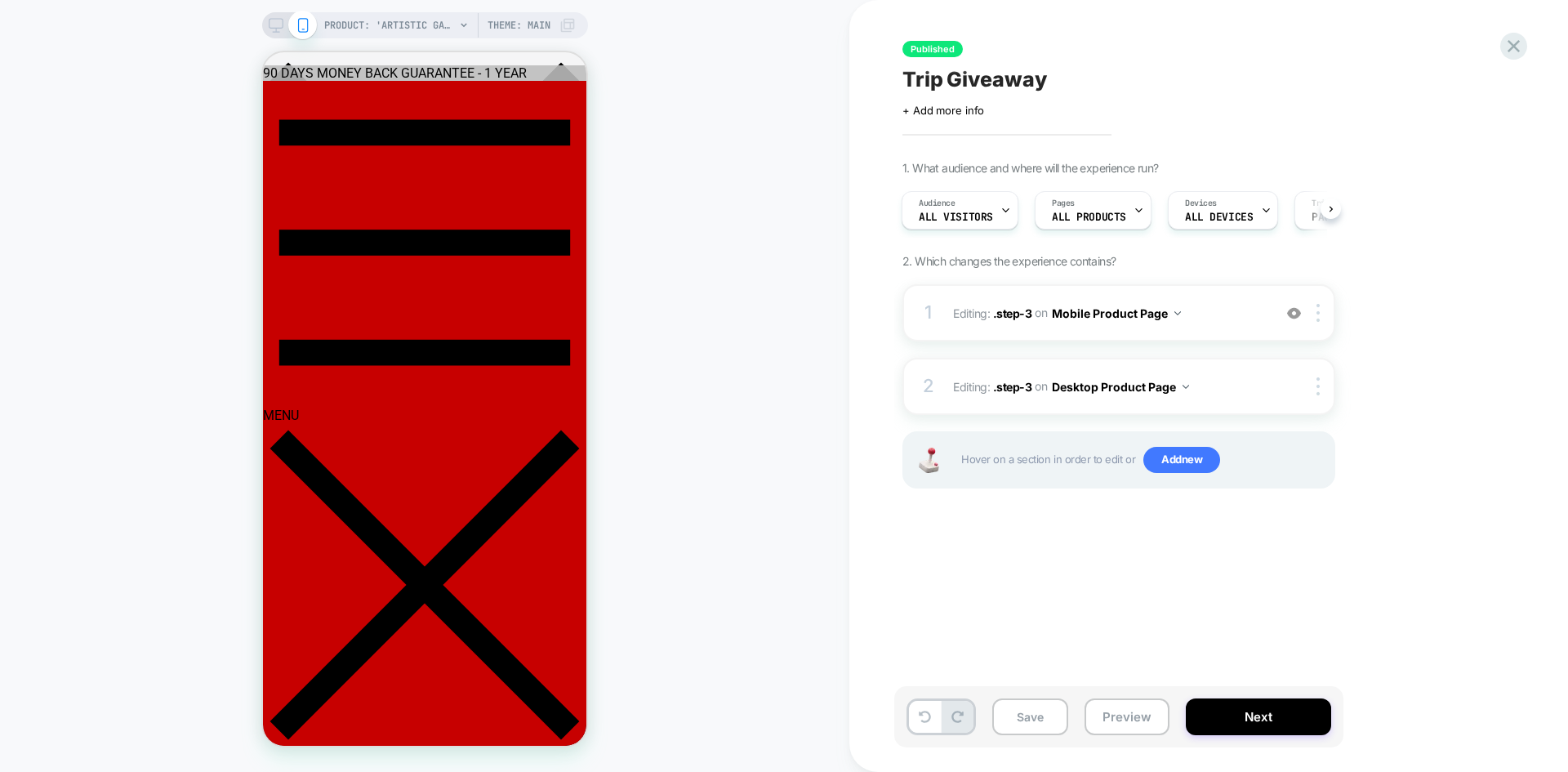
click at [283, 28] on div at bounding box center [290, 25] width 42 height 15
click at [275, 24] on icon at bounding box center [276, 25] width 15 height 15
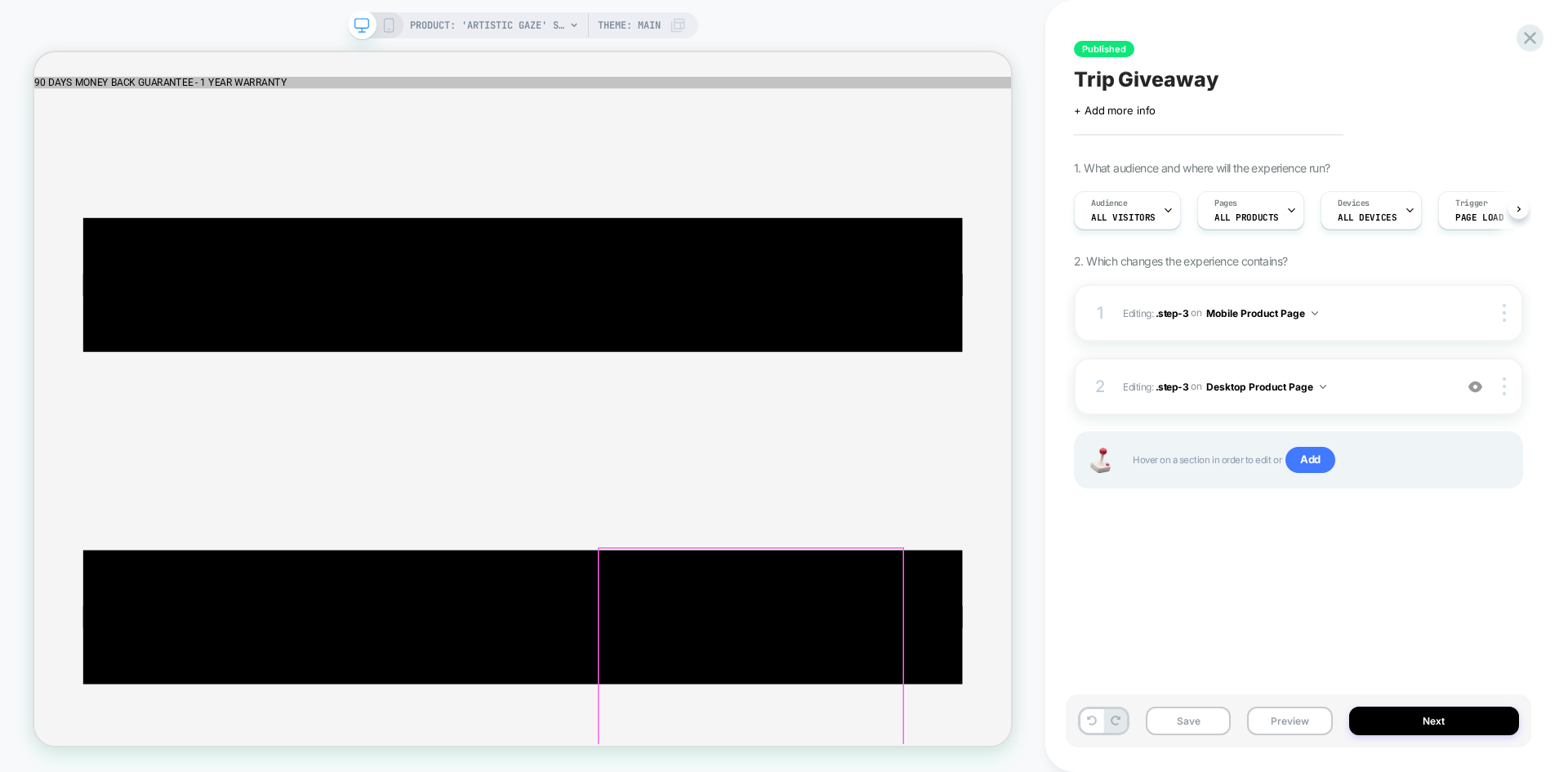
scroll to position [0, 1]
click at [1367, 383] on span "Editing : .step-3 .step-3 on Desktop Product Page" at bounding box center [1284, 387] width 323 height 20
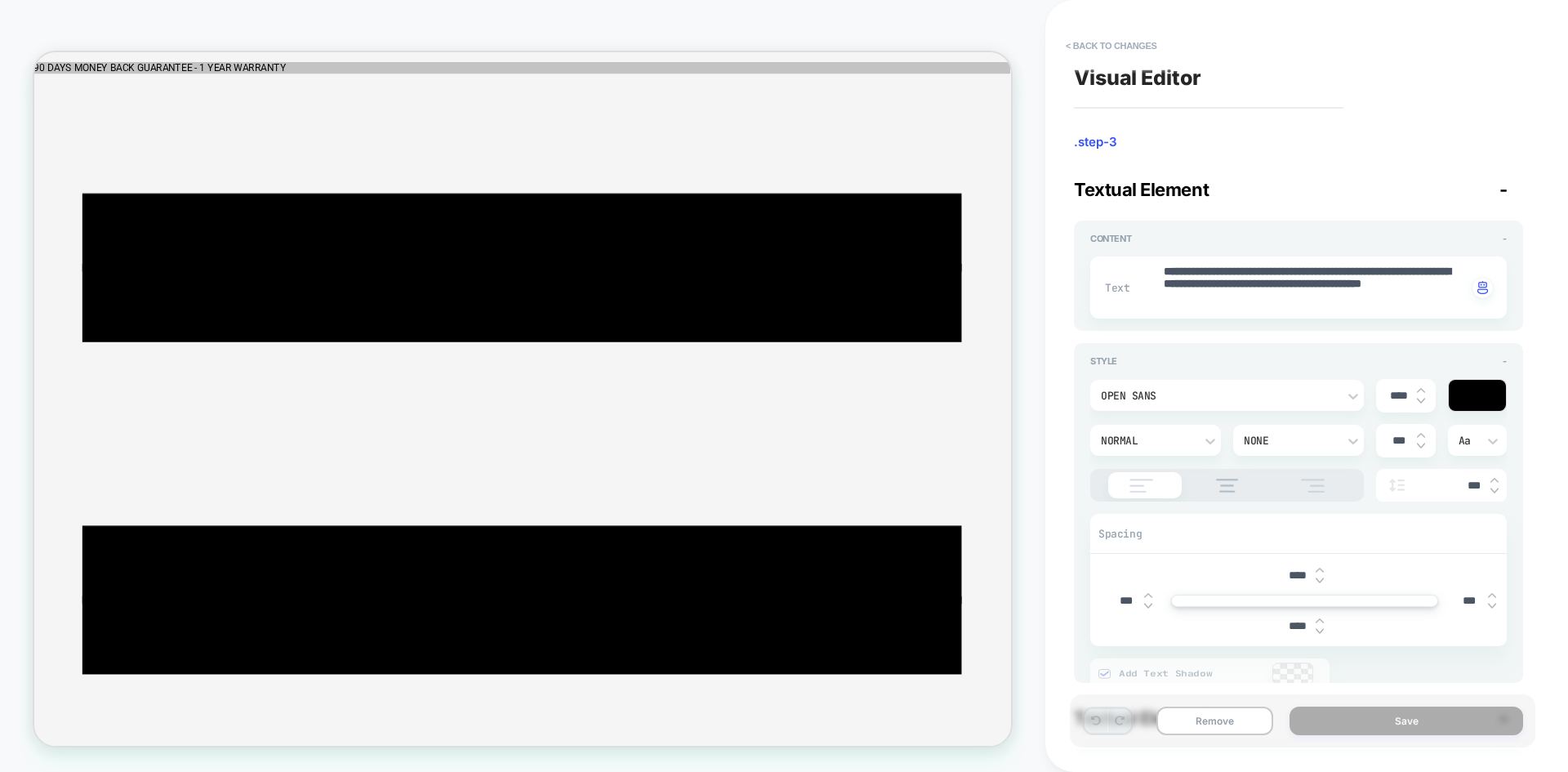
scroll to position [104, 0]
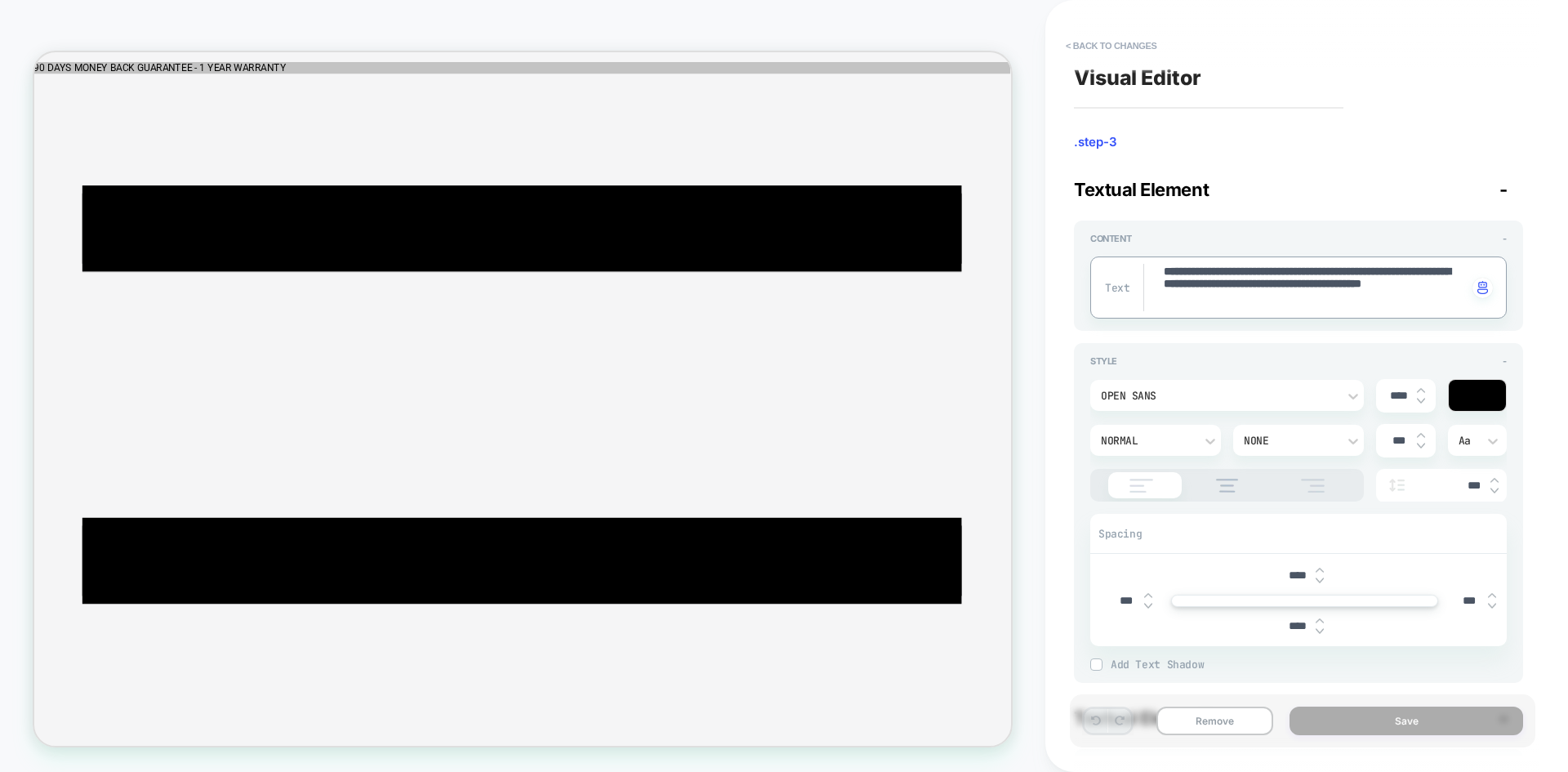
type textarea "*"
type textarea "**********"
type textarea "*"
type textarea "**********"
click at [1411, 725] on button "Save" at bounding box center [1406, 720] width 233 height 28
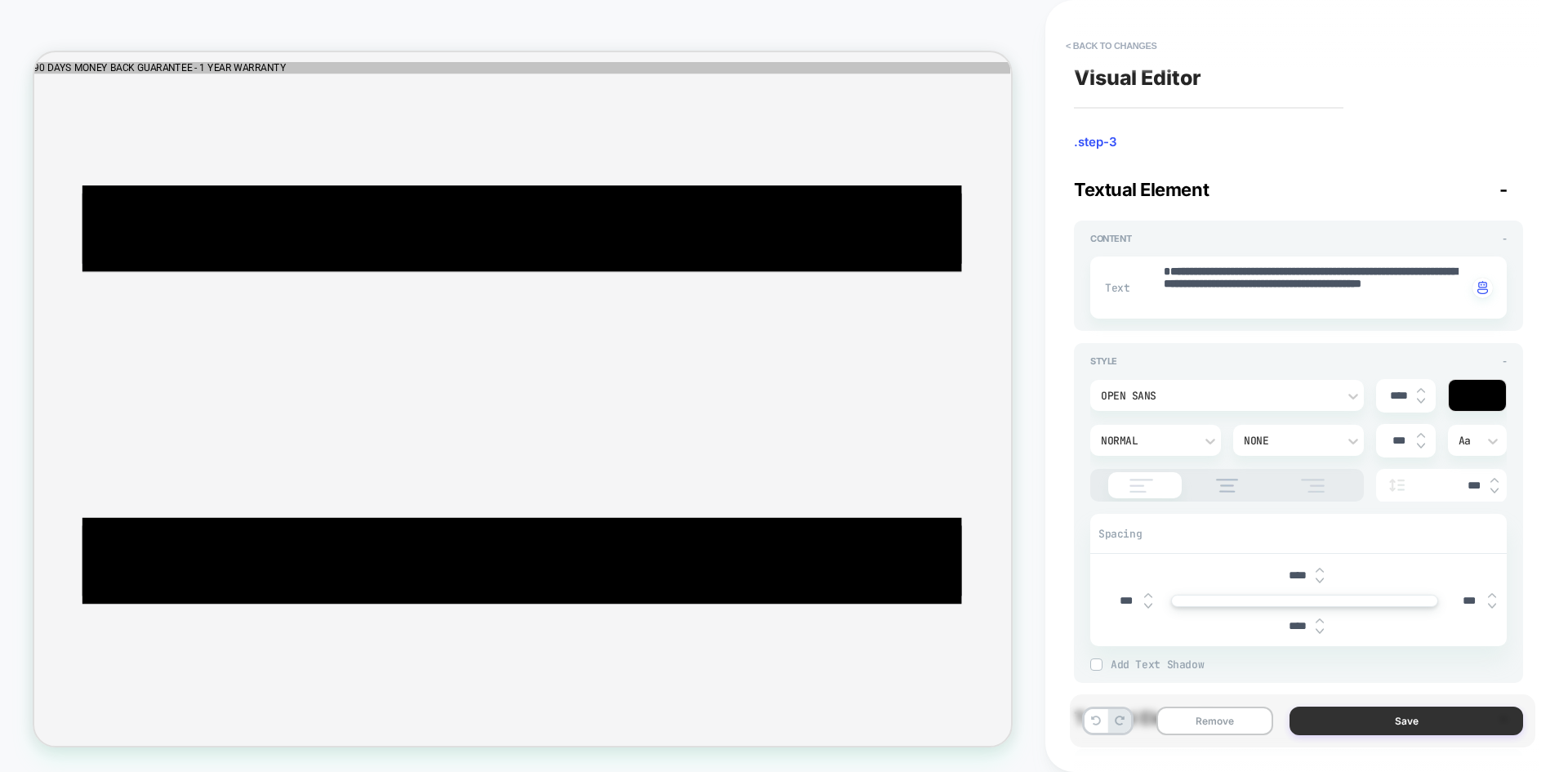
type textarea "*"
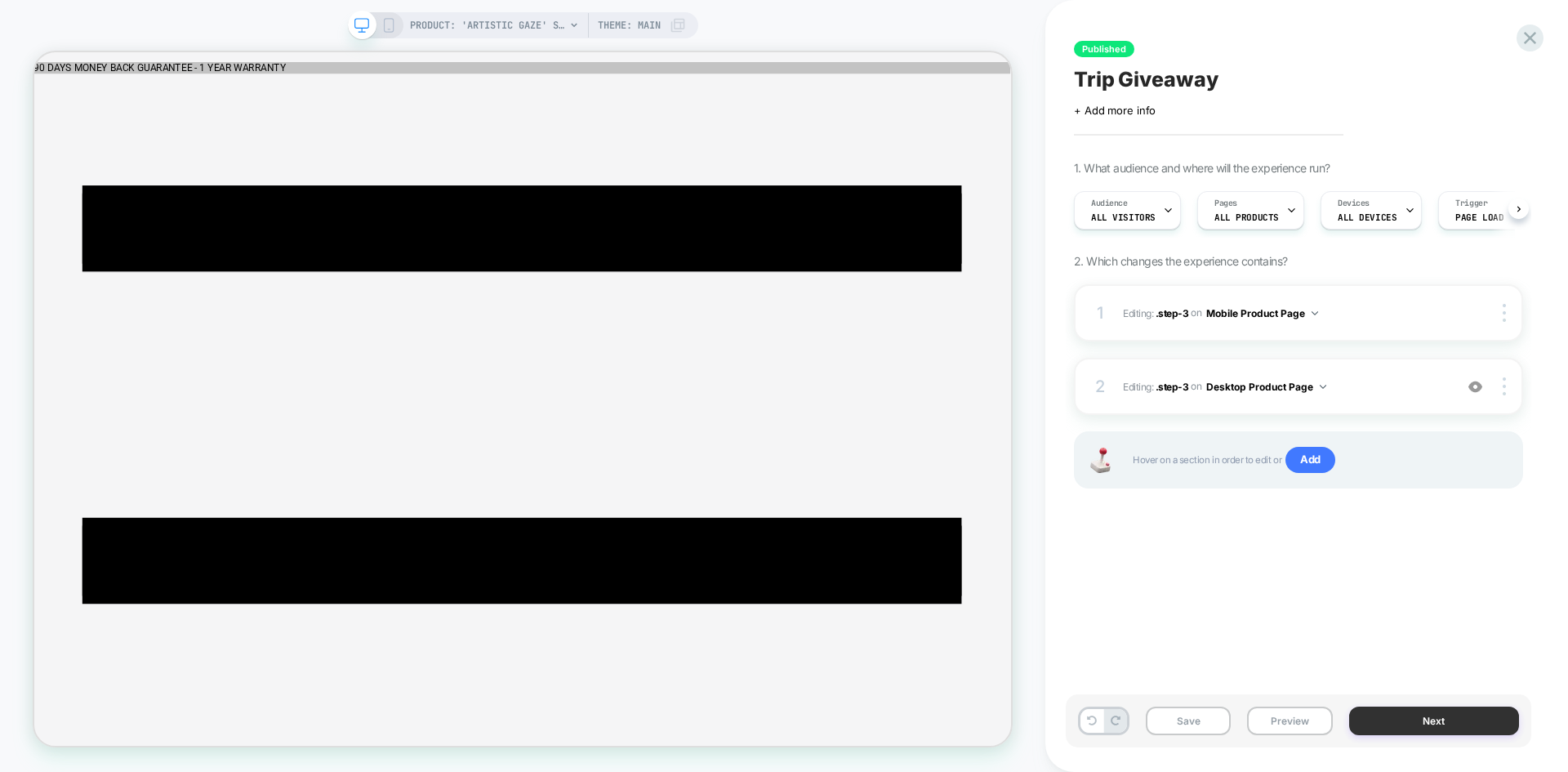
scroll to position [0, 1]
click at [1450, 725] on button "Next" at bounding box center [1434, 720] width 171 height 28
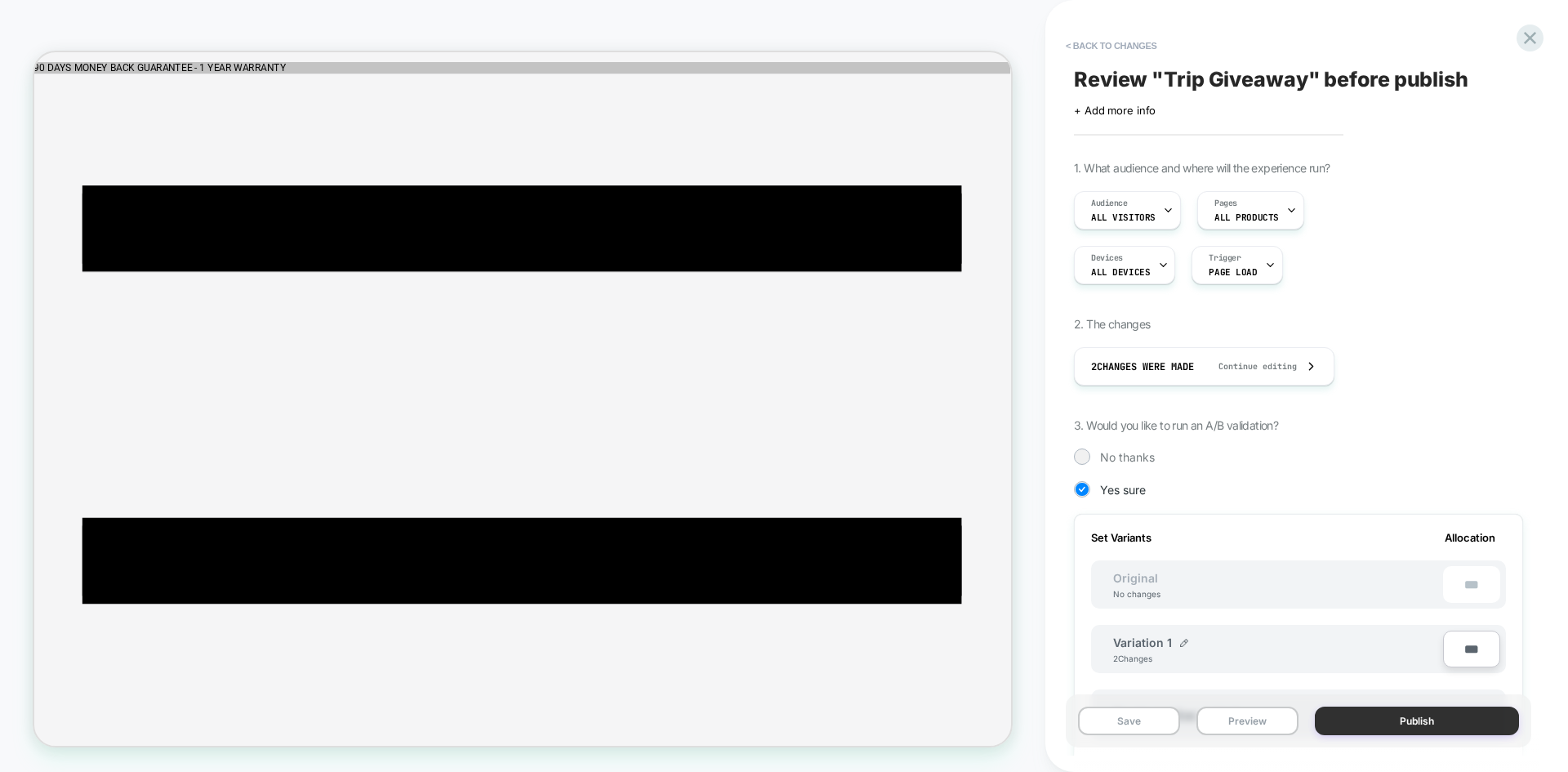
click at [1436, 723] on button "Publish" at bounding box center [1416, 720] width 204 height 28
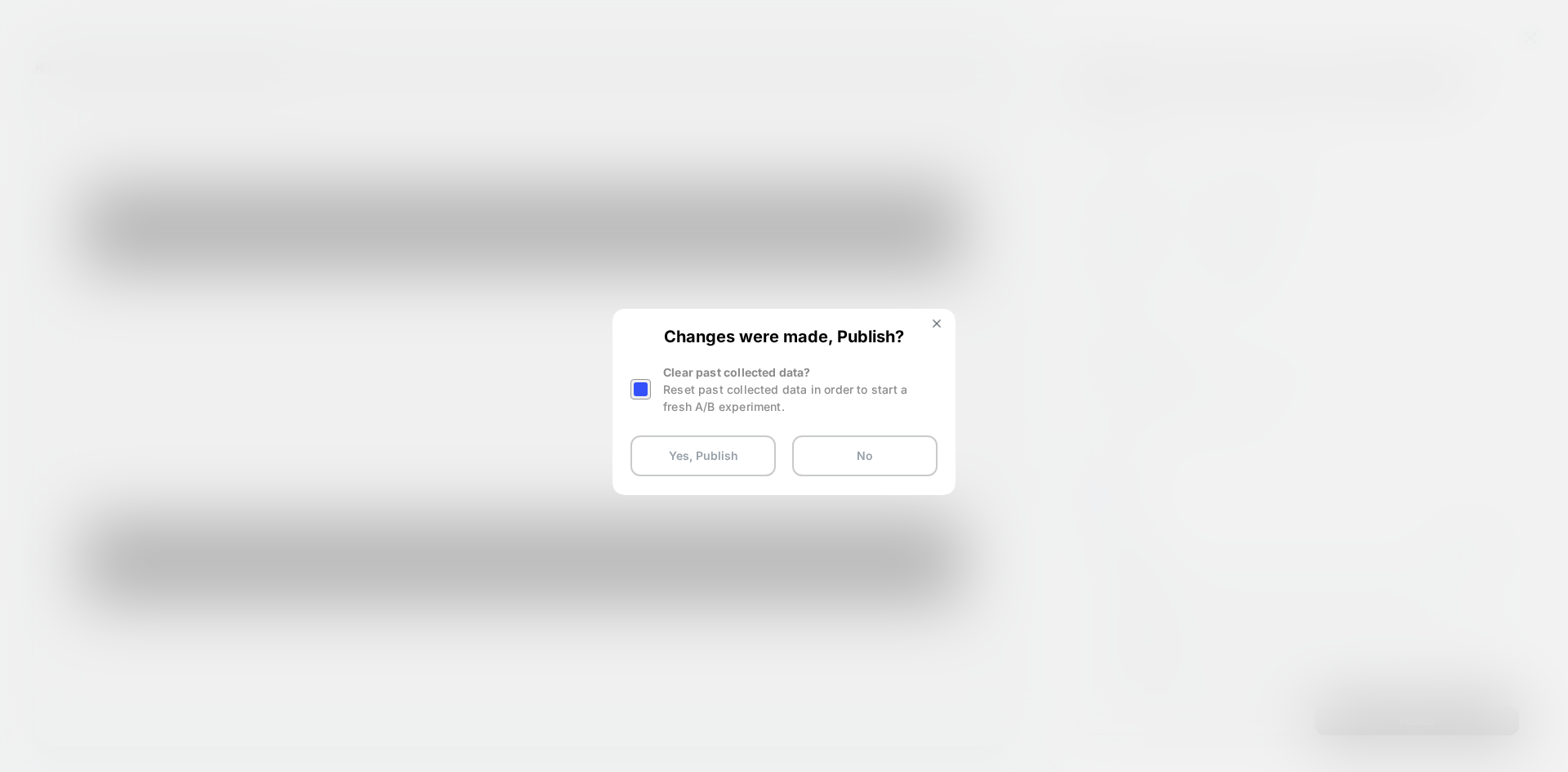
click at [640, 386] on div at bounding box center [641, 389] width 20 height 20
click at [689, 454] on button "Yes, Publish" at bounding box center [703, 456] width 145 height 41
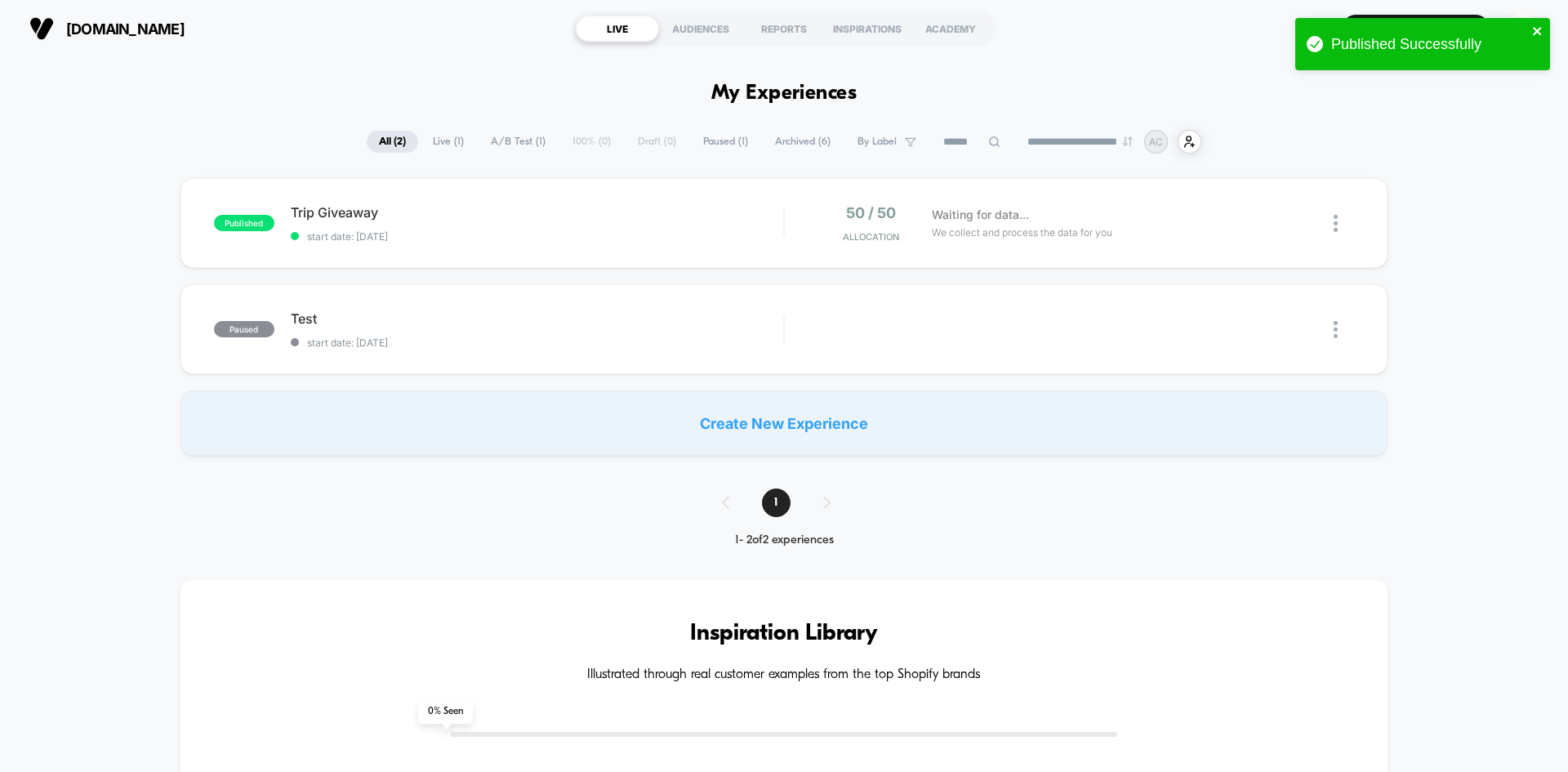
click at [1535, 30] on icon "close" at bounding box center [1537, 31] width 11 height 13
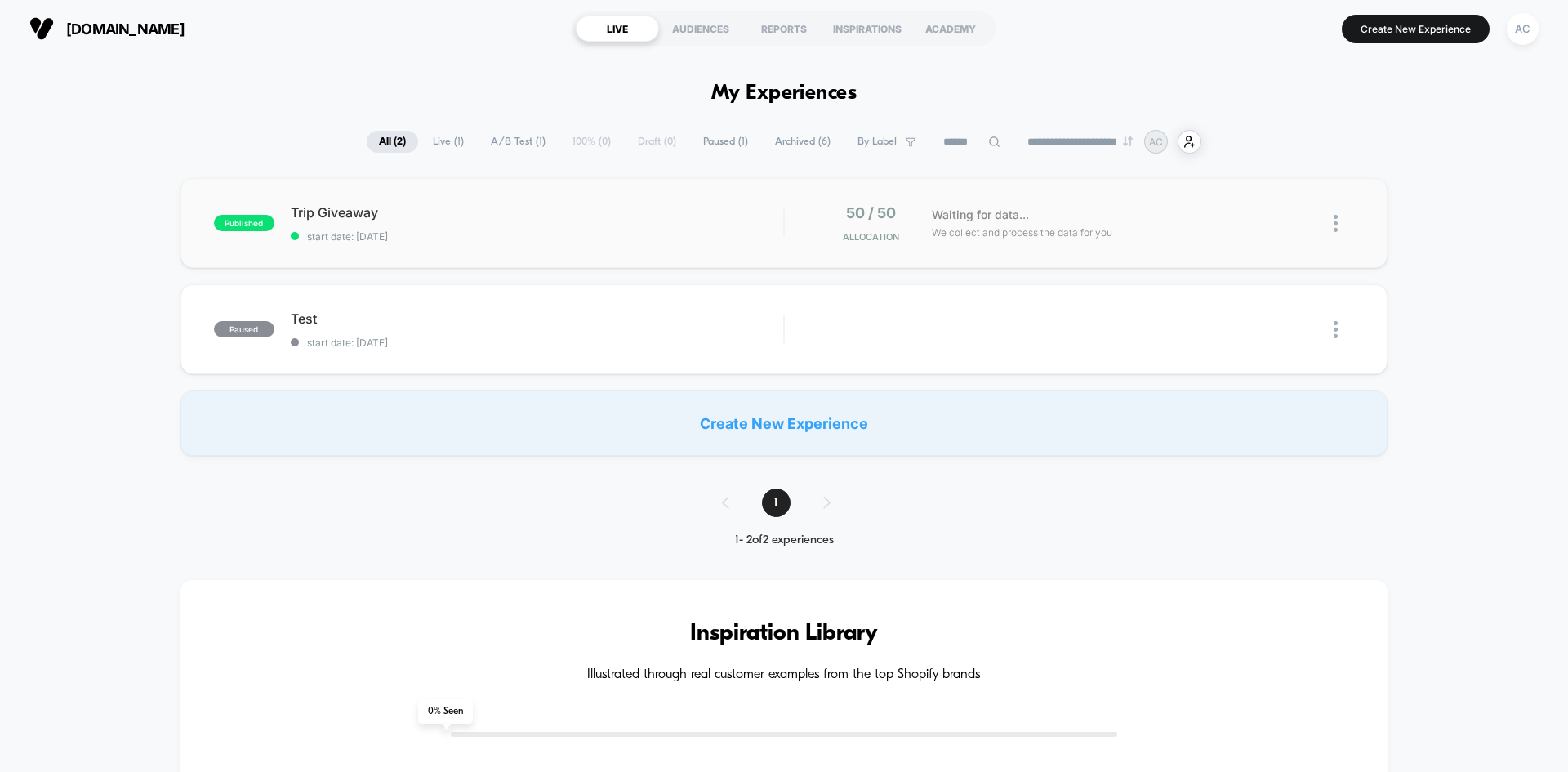
click at [351, 232] on span "start date: [DATE]" at bounding box center [536, 237] width 493 height 12
click at [441, 227] on div "Trip Giveaway Click to edit experience details Click to edit experience details…" at bounding box center [536, 223] width 493 height 38
